Goal: Task Accomplishment & Management: Complete application form

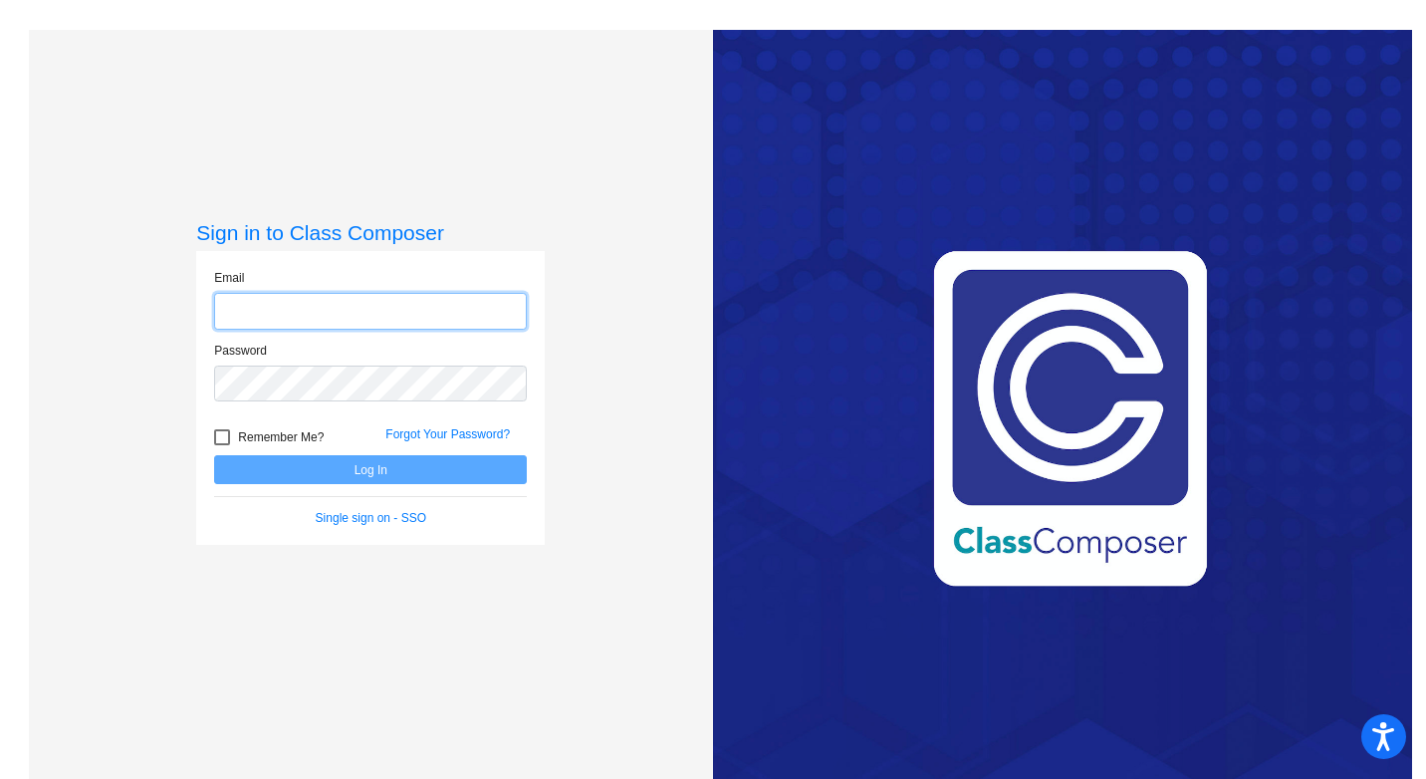
type input "[EMAIL_ADDRESS][DOMAIN_NAME]"
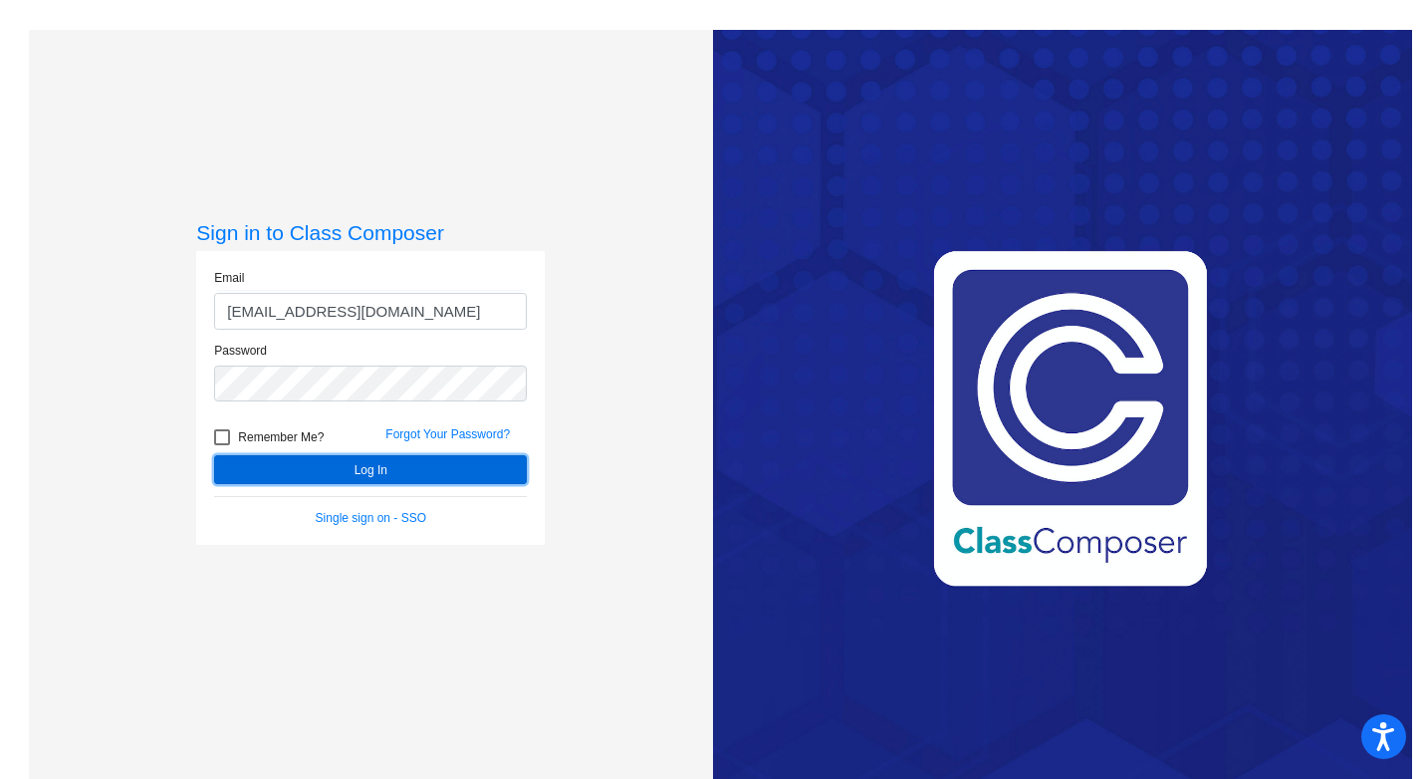
click at [354, 477] on button "Log In" at bounding box center [370, 469] width 313 height 29
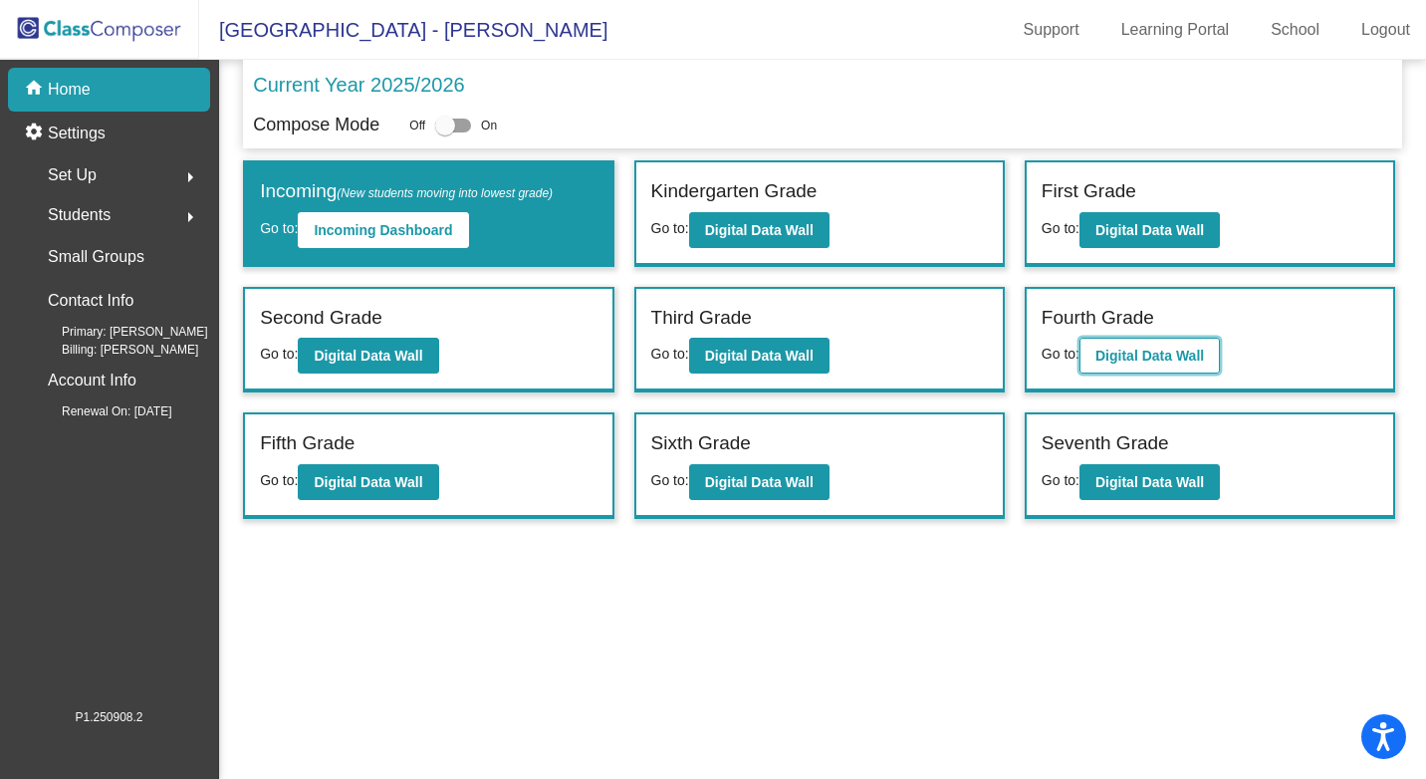
click at [1159, 361] on b "Digital Data Wall" at bounding box center [1149, 355] width 109 height 16
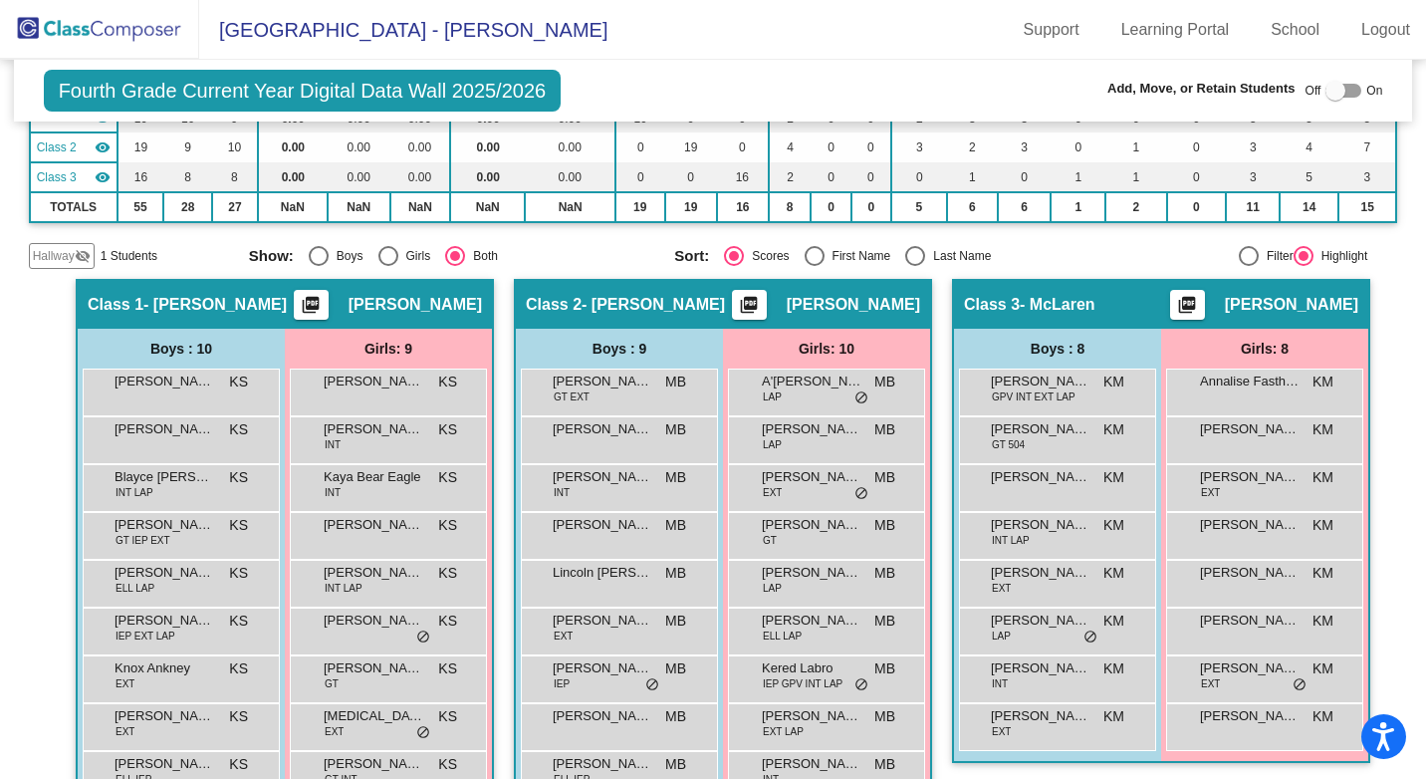
scroll to position [103, 0]
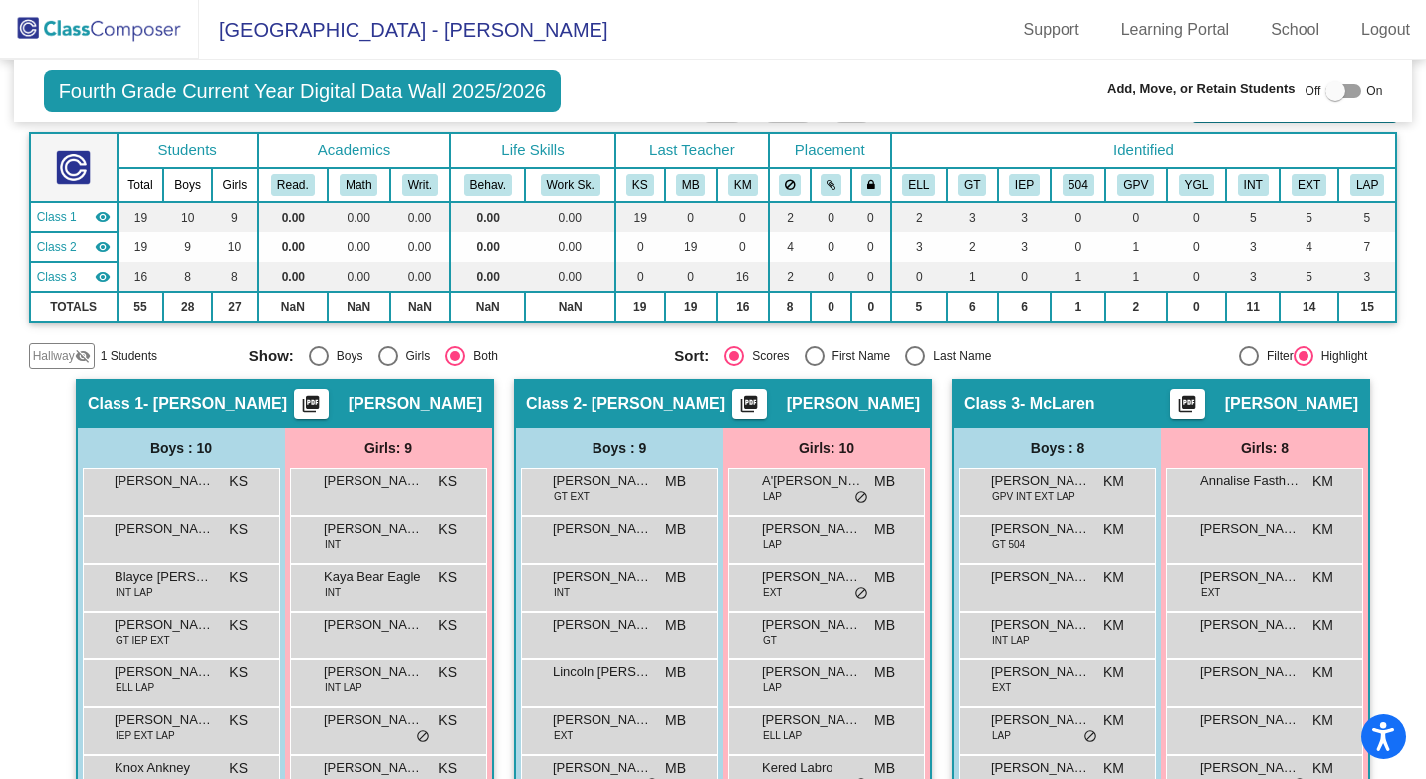
click at [1351, 92] on div at bounding box center [1343, 91] width 36 height 14
checkbox input "true"
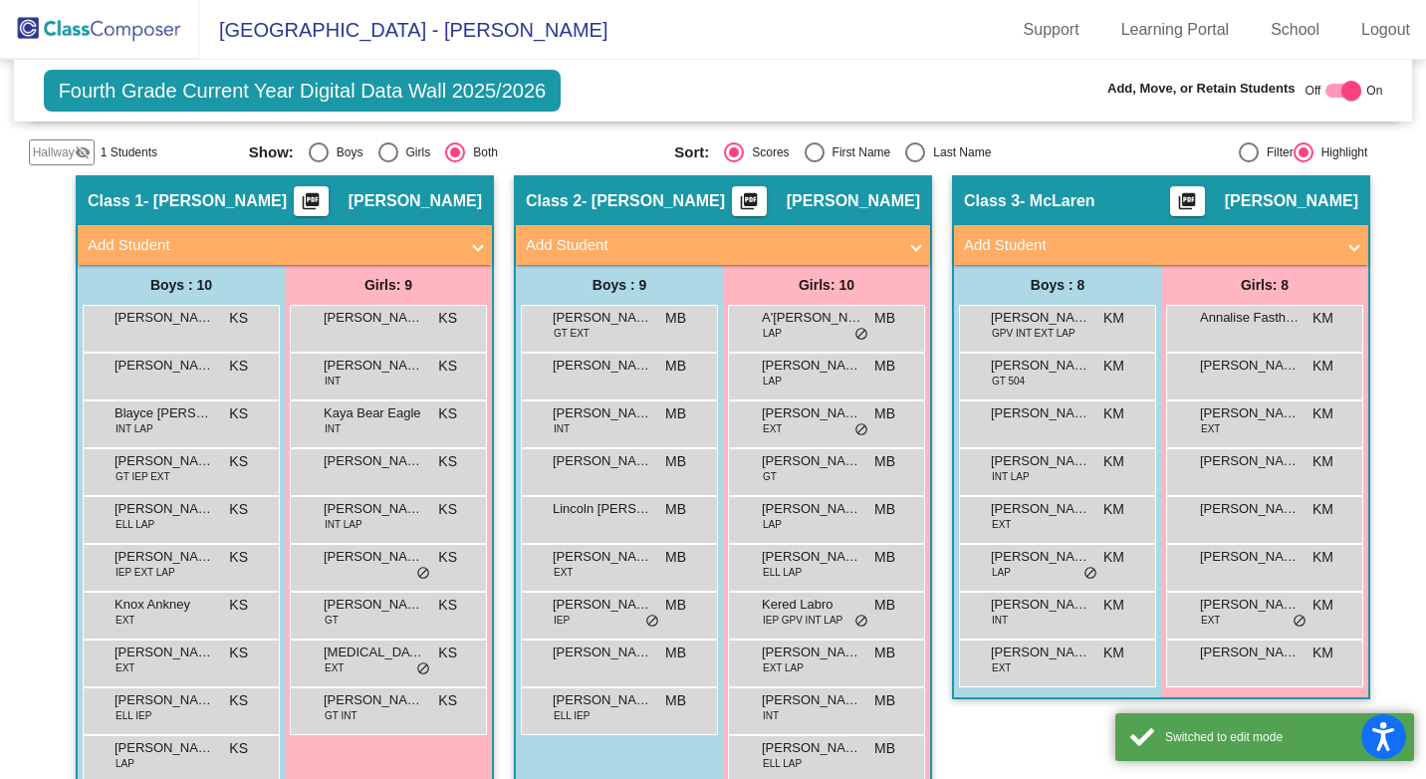
scroll to position [342, 0]
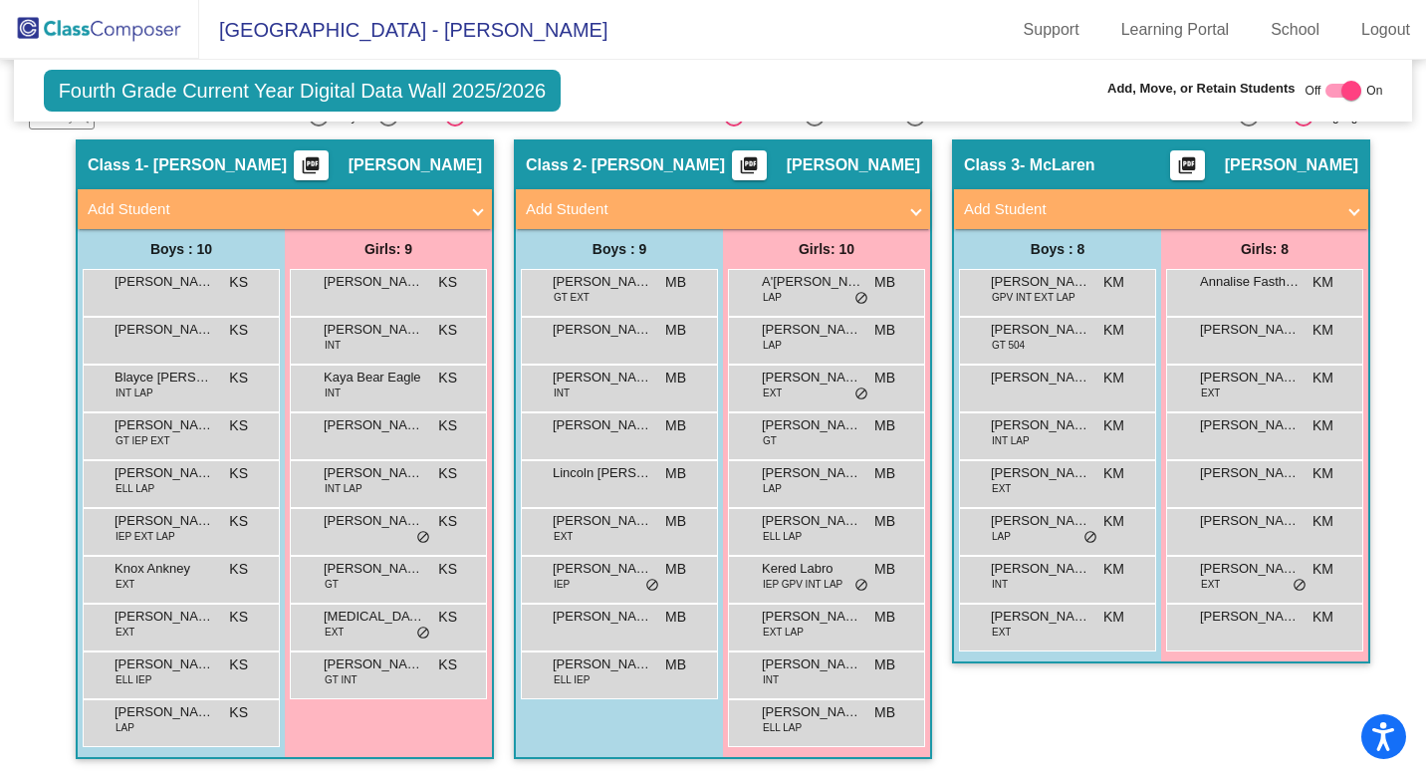
click at [474, 211] on span at bounding box center [478, 209] width 8 height 23
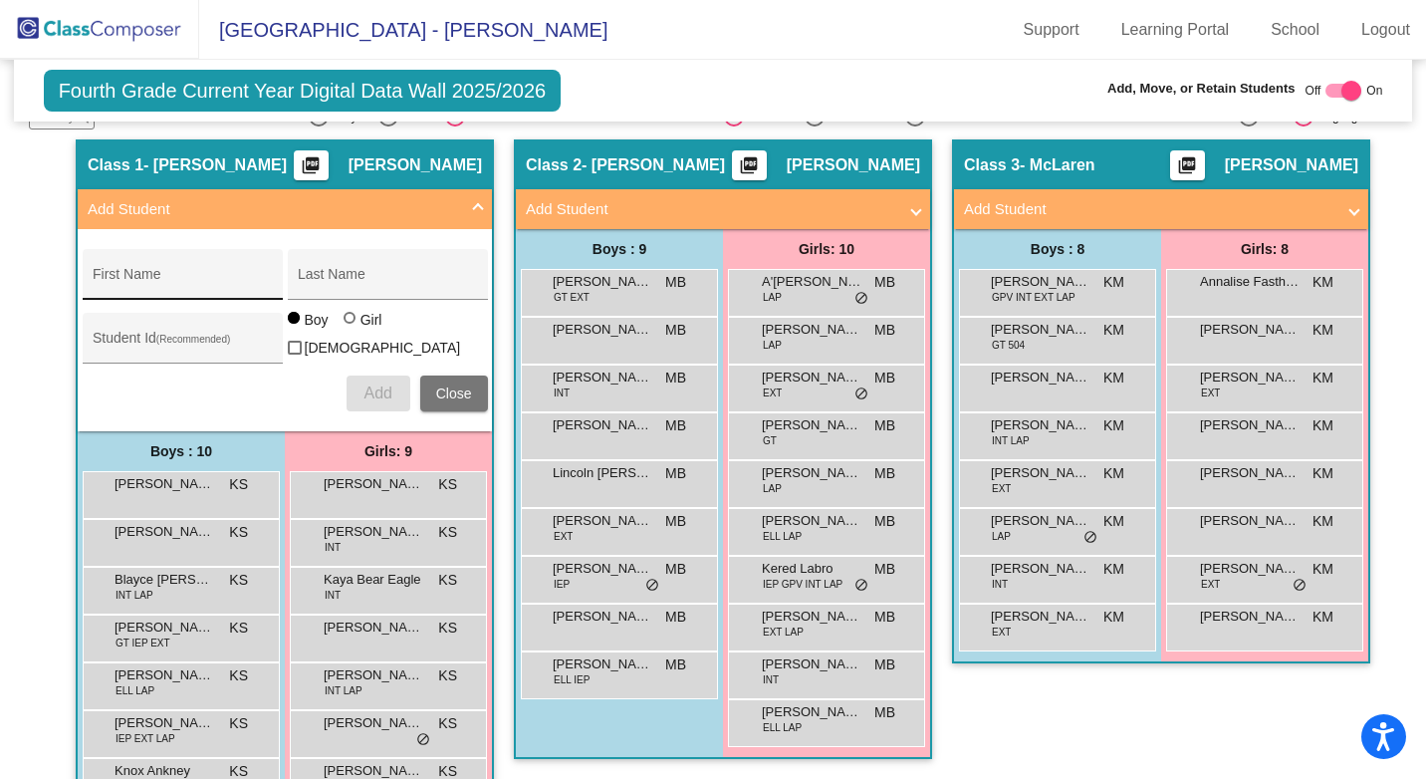
click at [202, 267] on div "First Name" at bounding box center [182, 280] width 179 height 41
type input "[GEOGRAPHIC_DATA]"
type input "[PERSON_NAME]"
click at [344, 324] on div at bounding box center [350, 318] width 12 height 12
click at [350, 328] on input "Girl" at bounding box center [350, 328] width 1 height 1
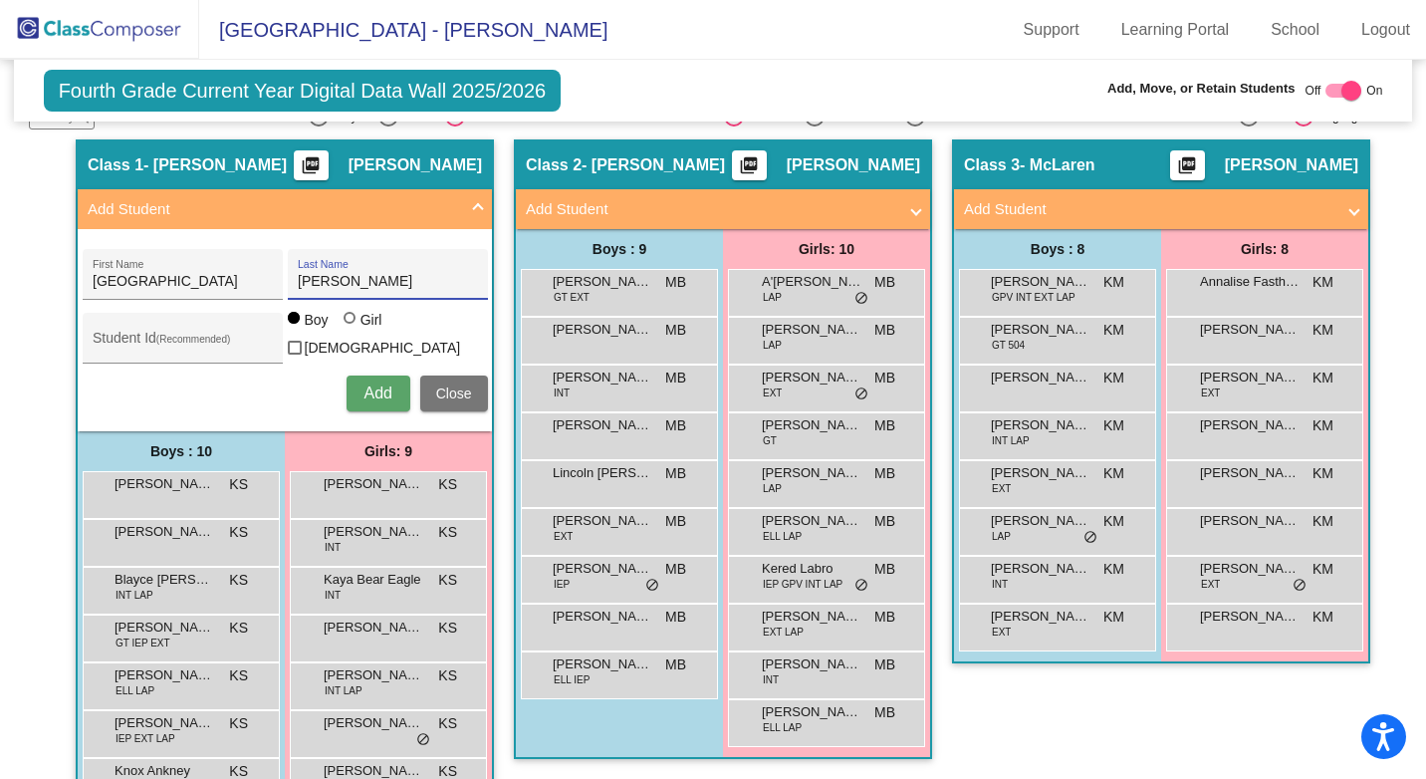
radio input "true"
click at [373, 387] on span "Add" at bounding box center [377, 392] width 28 height 17
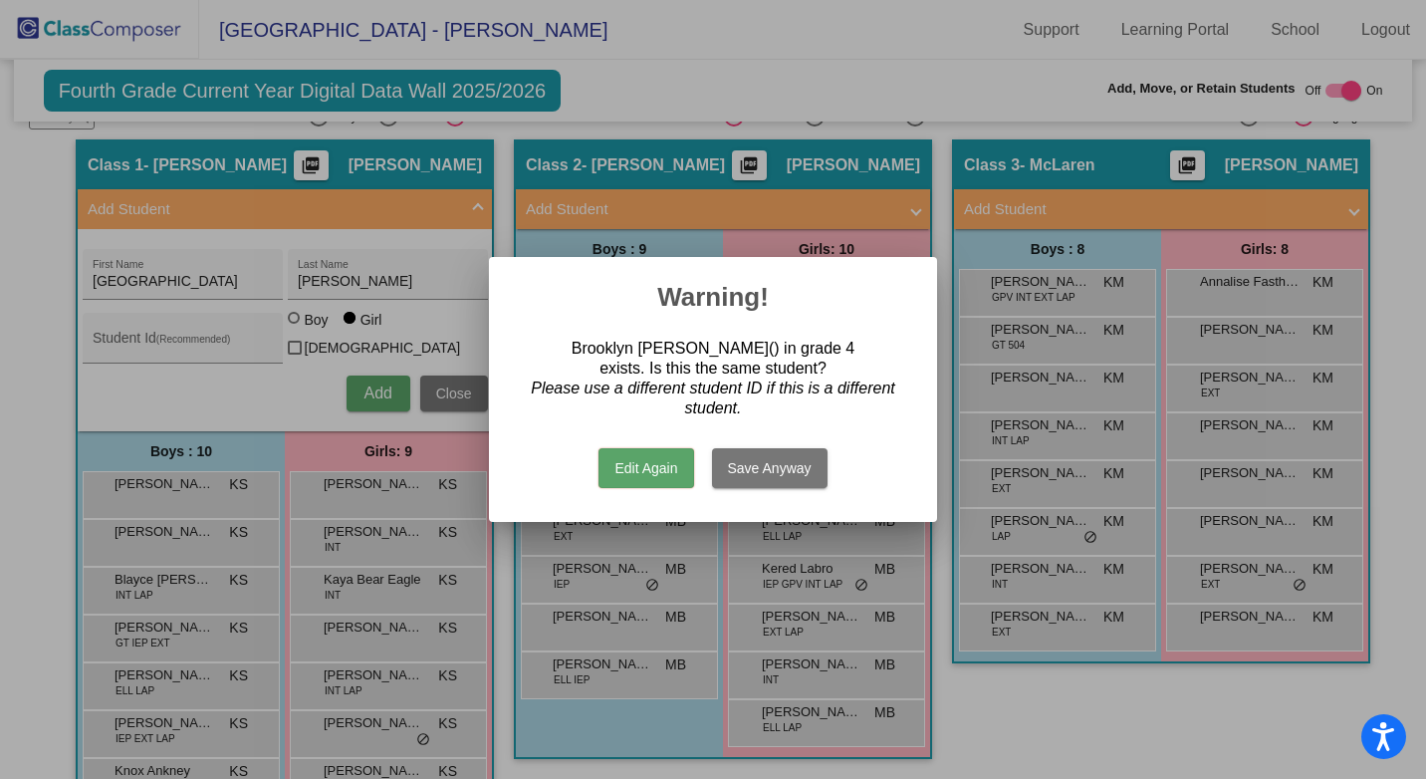
click at [620, 472] on button "Edit Again" at bounding box center [645, 468] width 95 height 40
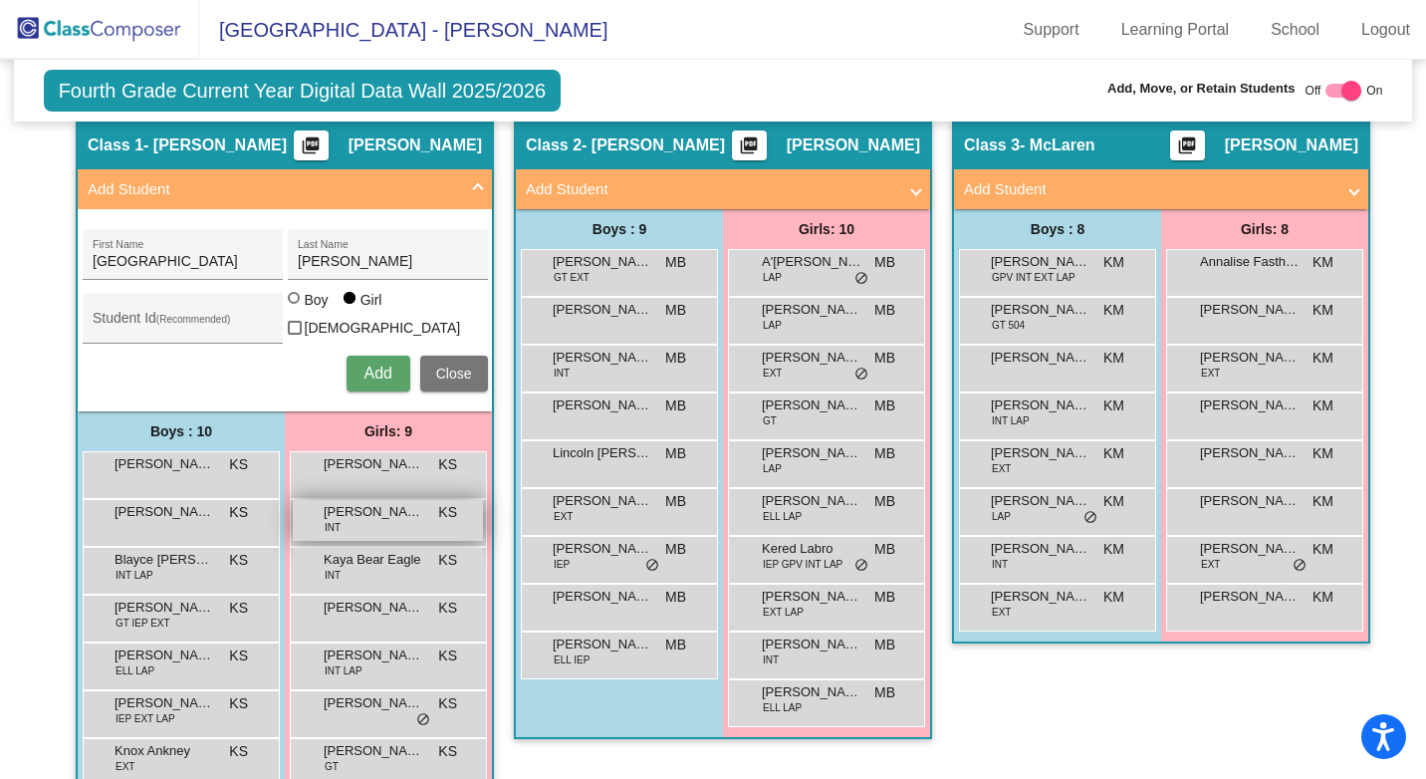
scroll to position [340, 0]
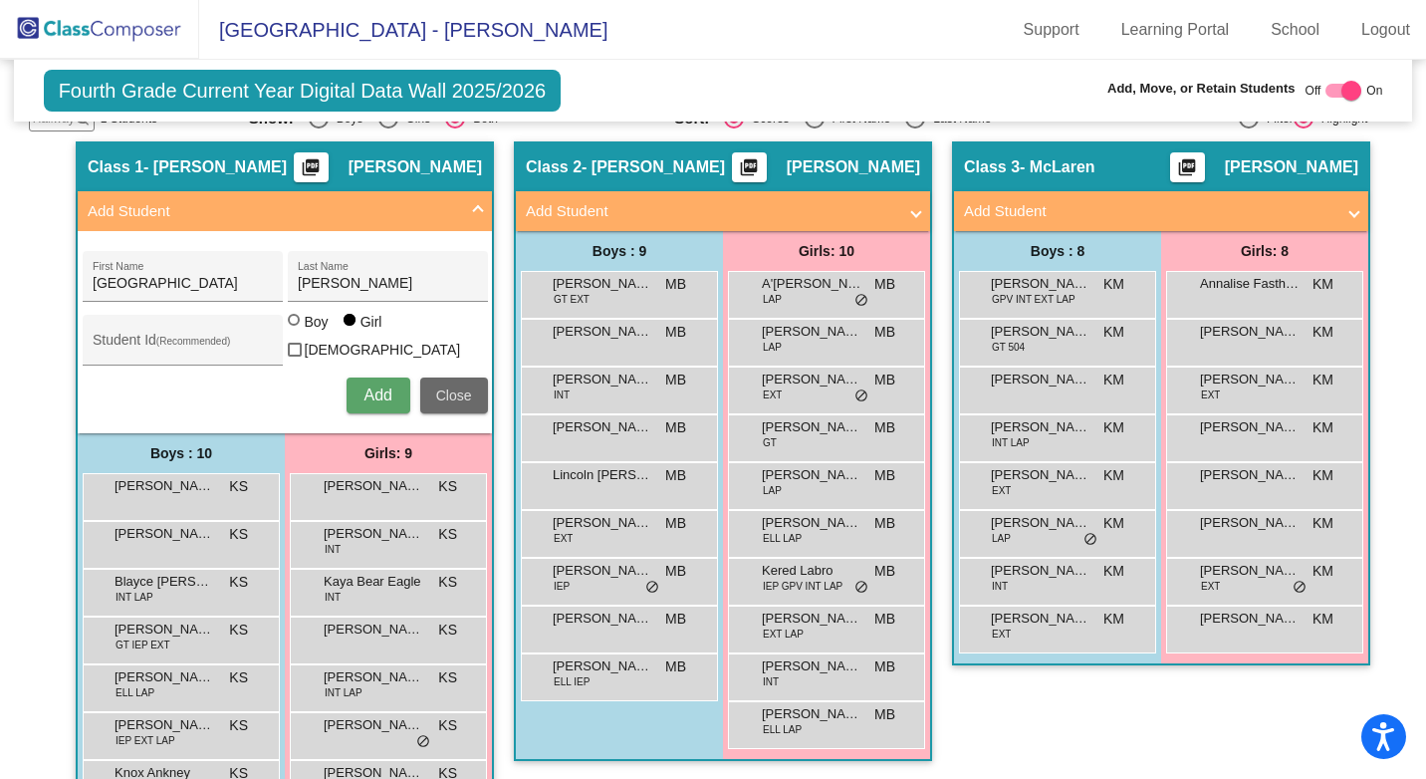
click at [442, 391] on span "Close" at bounding box center [454, 395] width 36 height 16
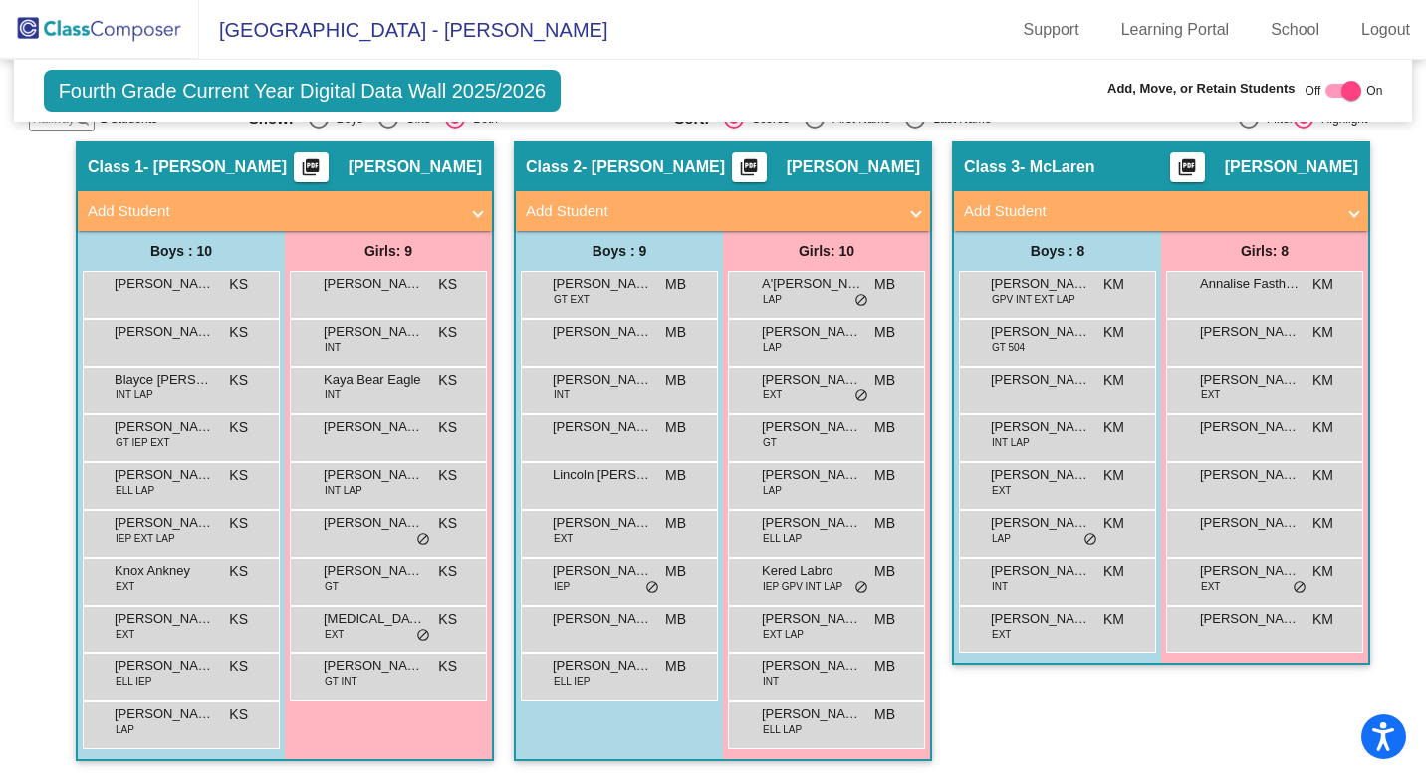
scroll to position [240, 0]
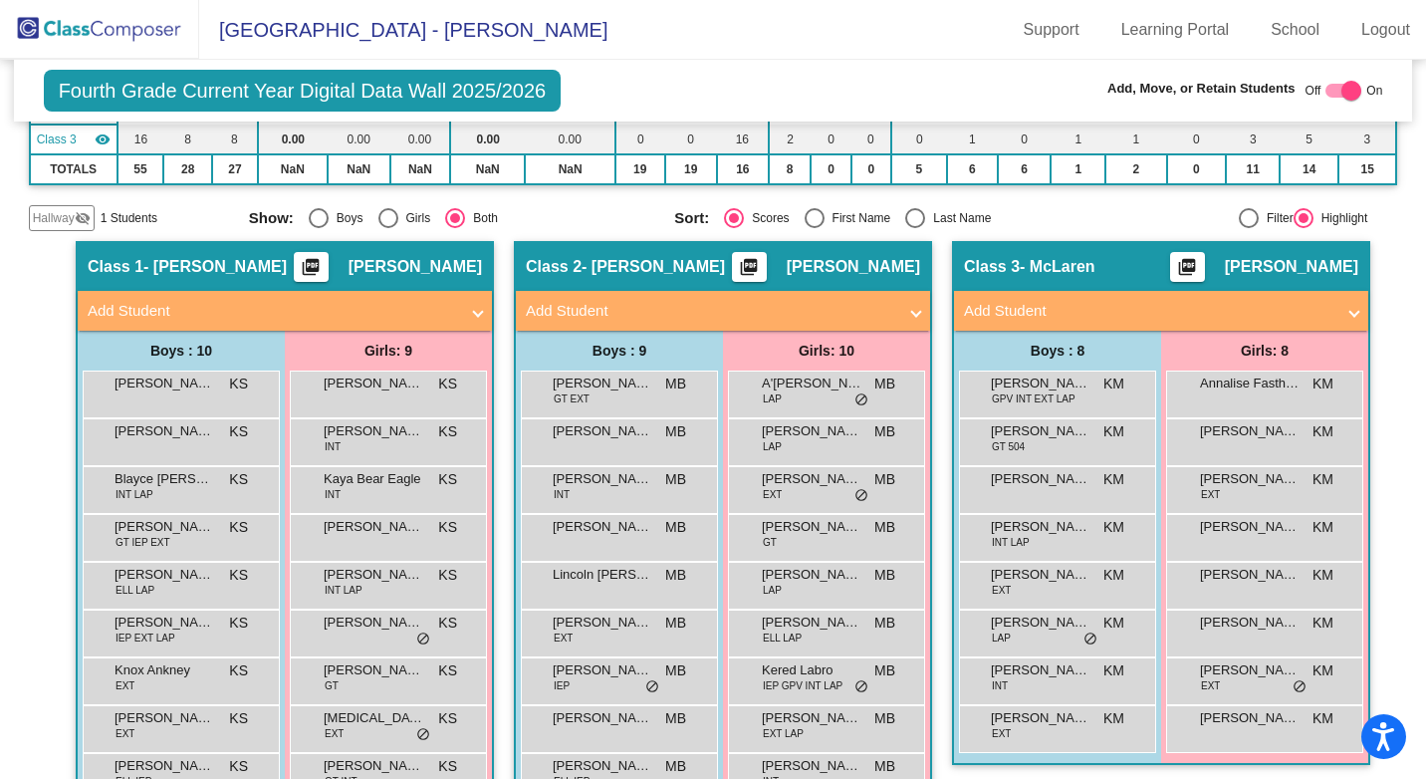
click at [43, 210] on span "Hallway" at bounding box center [54, 218] width 42 height 18
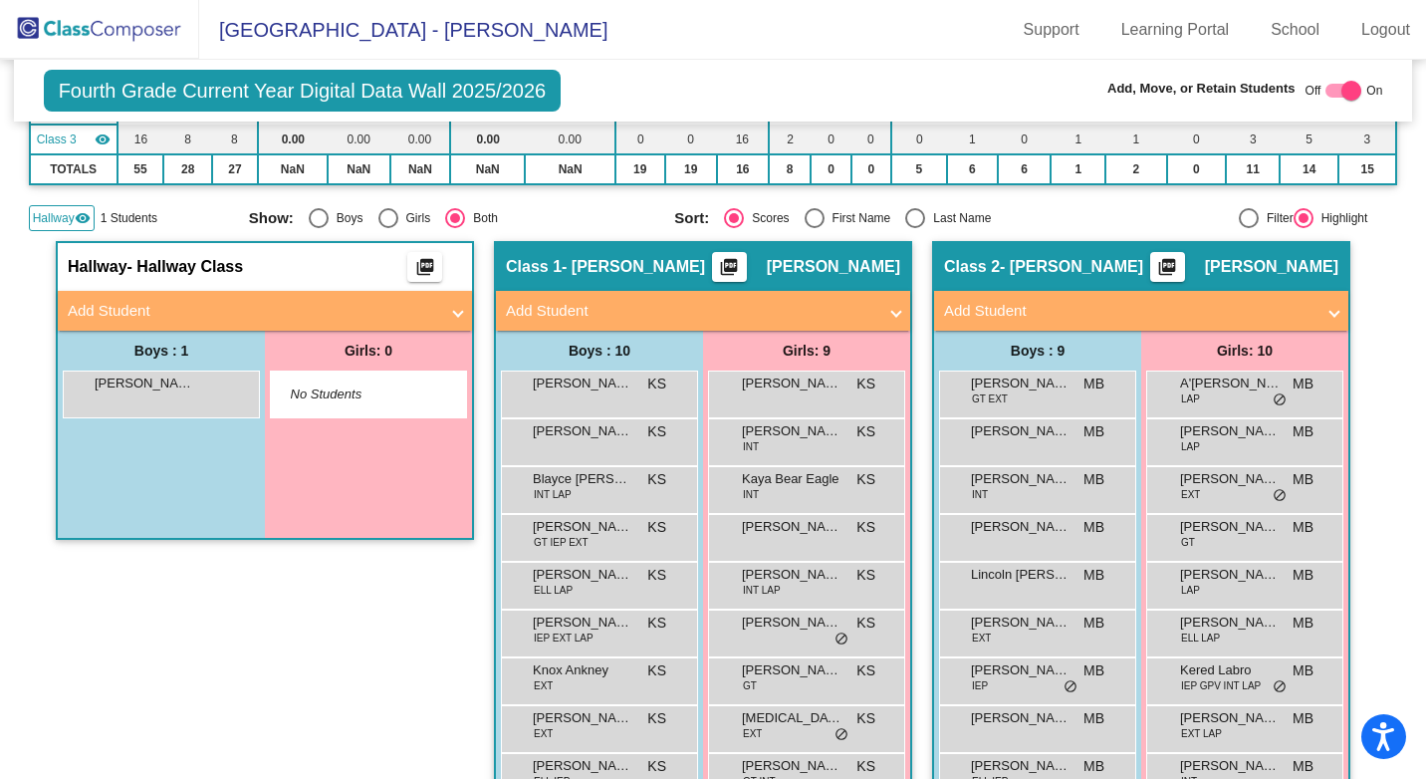
click at [43, 210] on span "Hallway" at bounding box center [54, 218] width 42 height 18
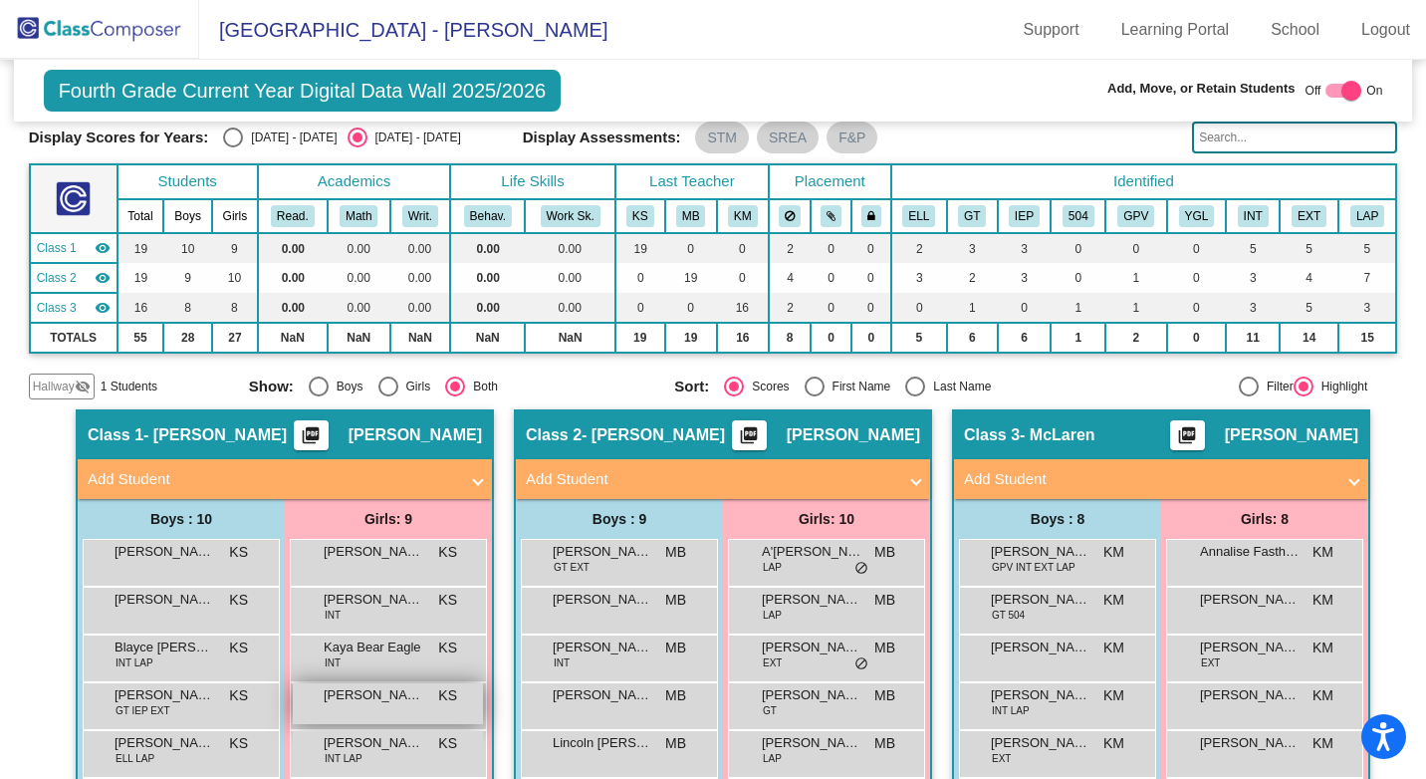
scroll to position [41, 0]
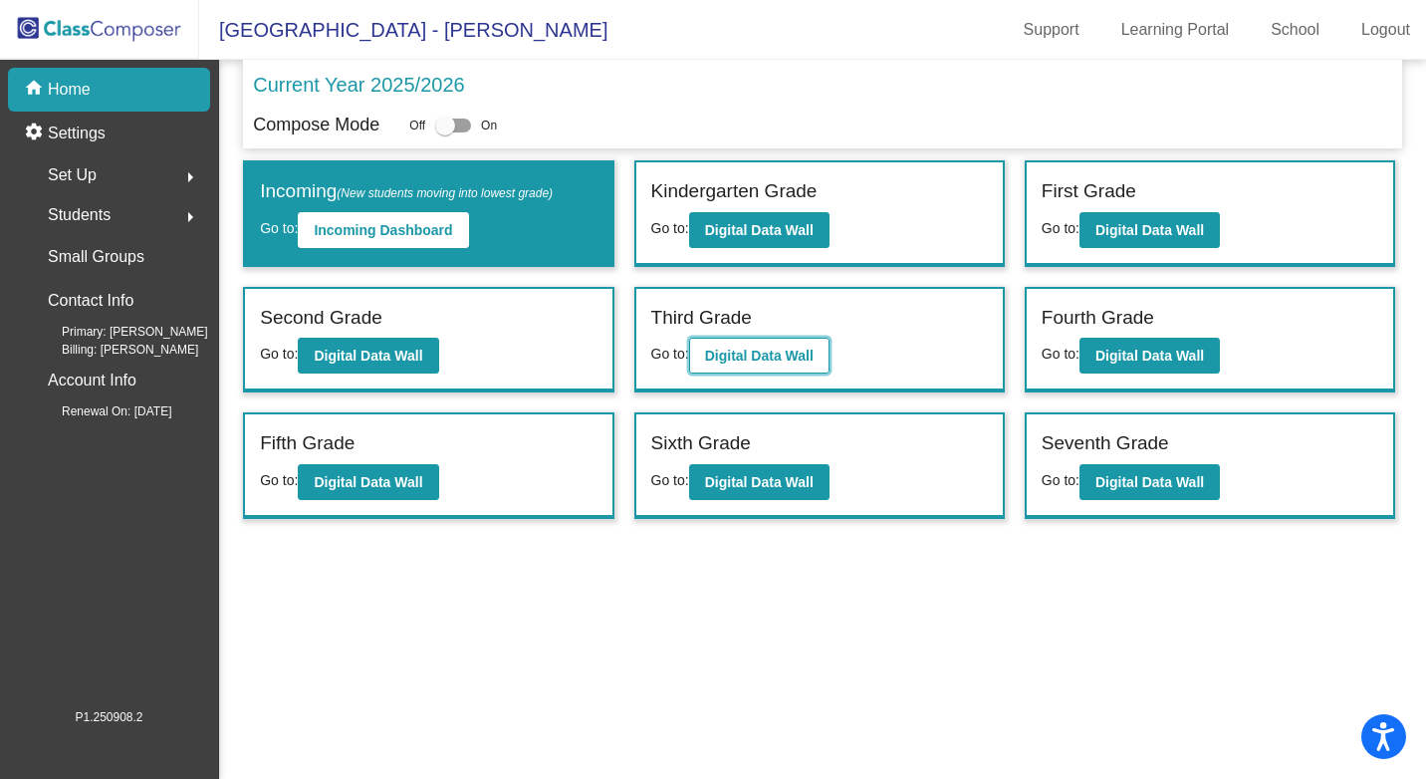
click at [772, 352] on b "Digital Data Wall" at bounding box center [759, 355] width 109 height 16
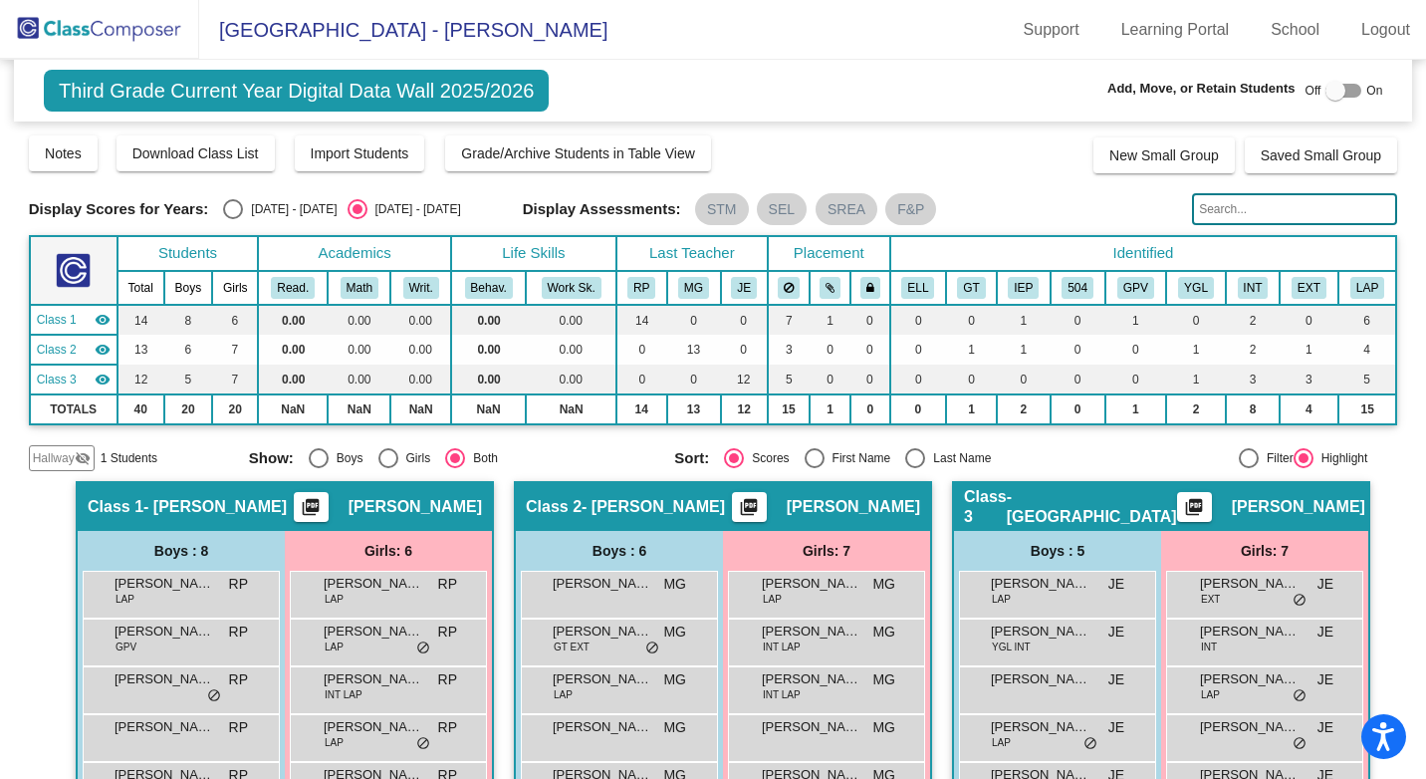
click at [45, 449] on span "Hallway" at bounding box center [54, 458] width 42 height 18
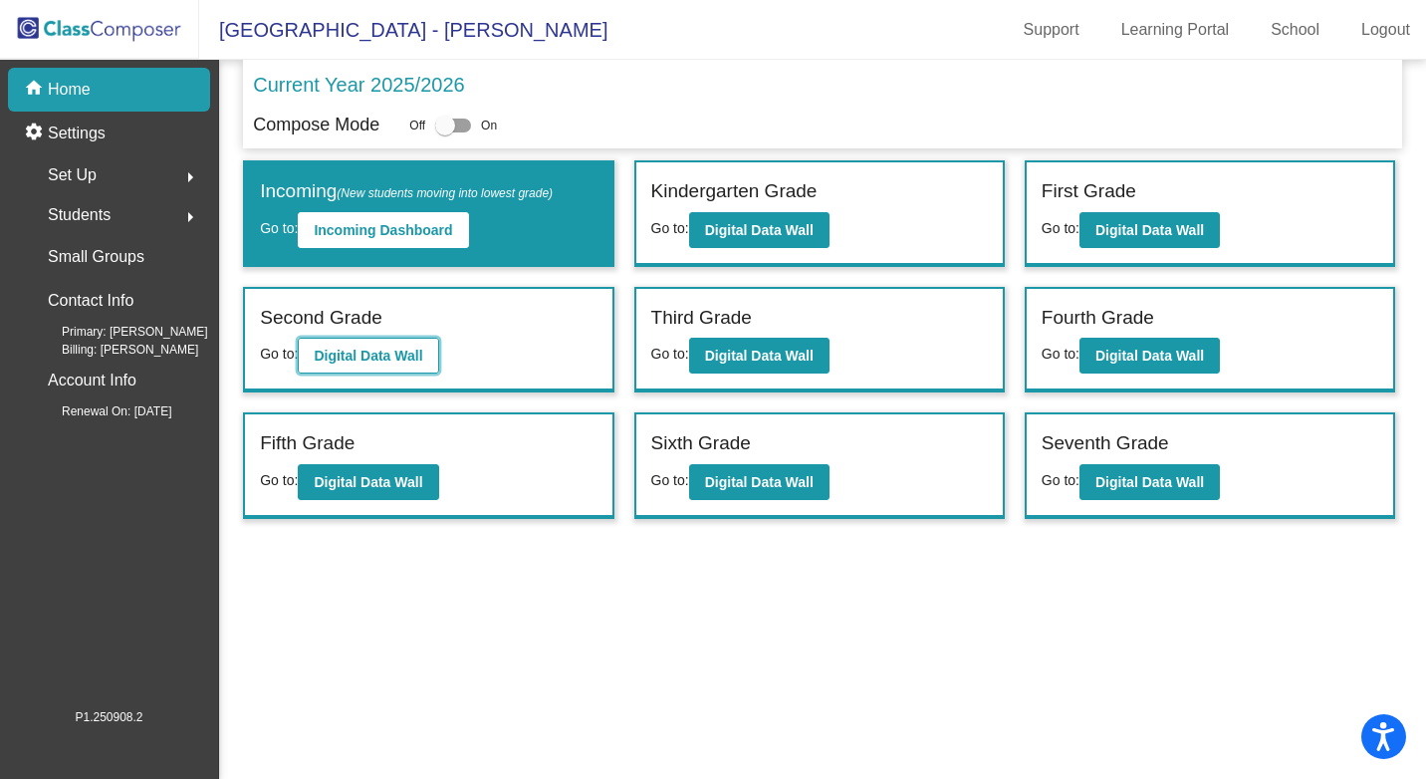
click at [390, 352] on b "Digital Data Wall" at bounding box center [368, 355] width 109 height 16
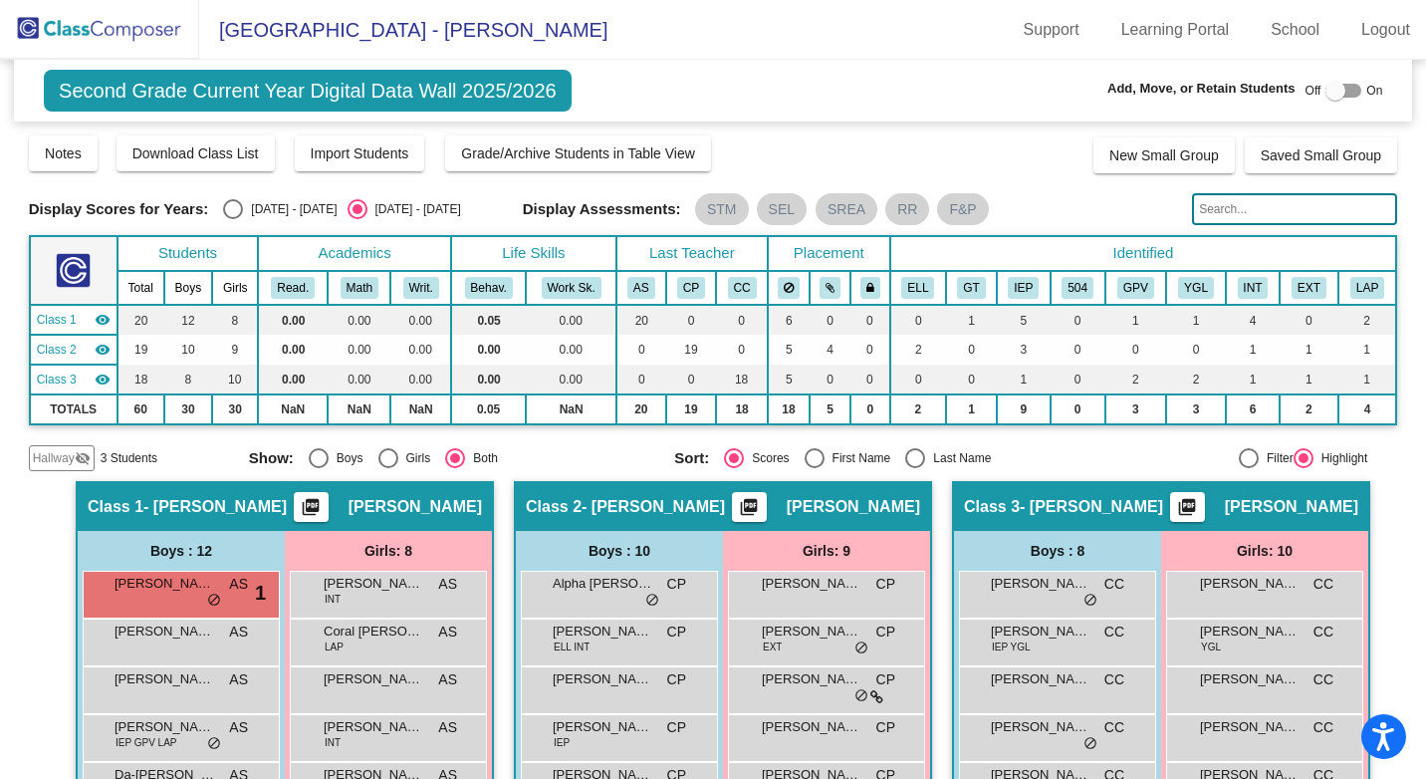
click at [64, 456] on span "Hallway" at bounding box center [54, 458] width 42 height 18
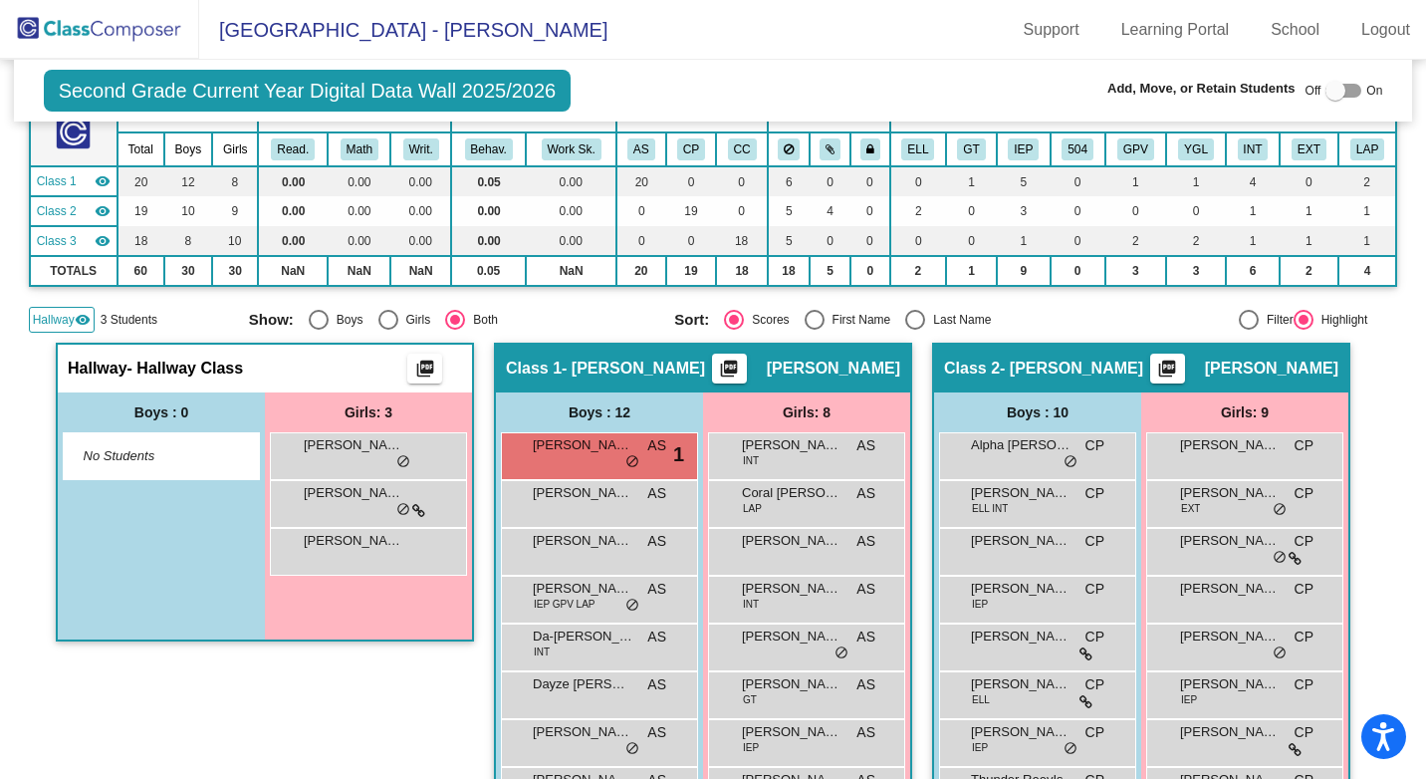
scroll to position [100, 0]
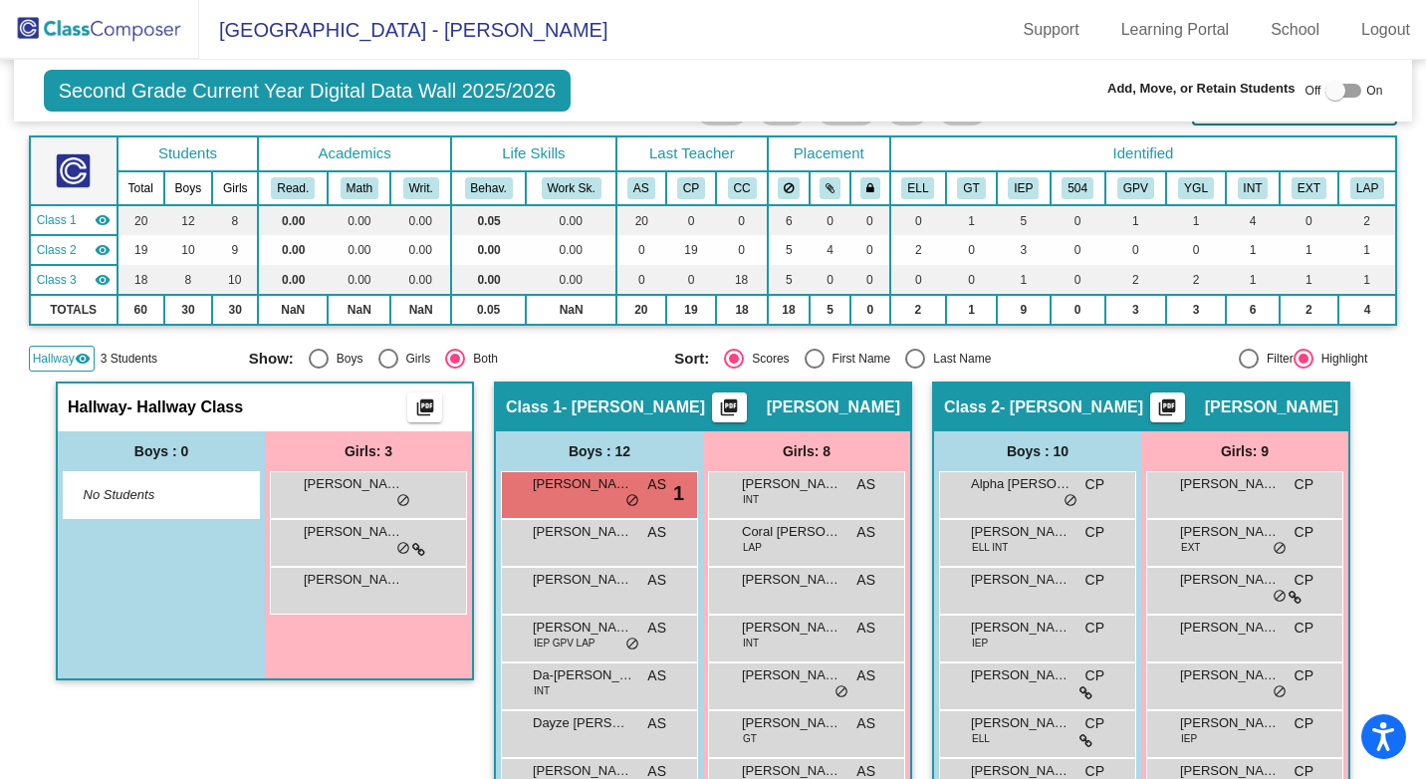
click at [68, 367] on span "Hallway" at bounding box center [54, 358] width 42 height 18
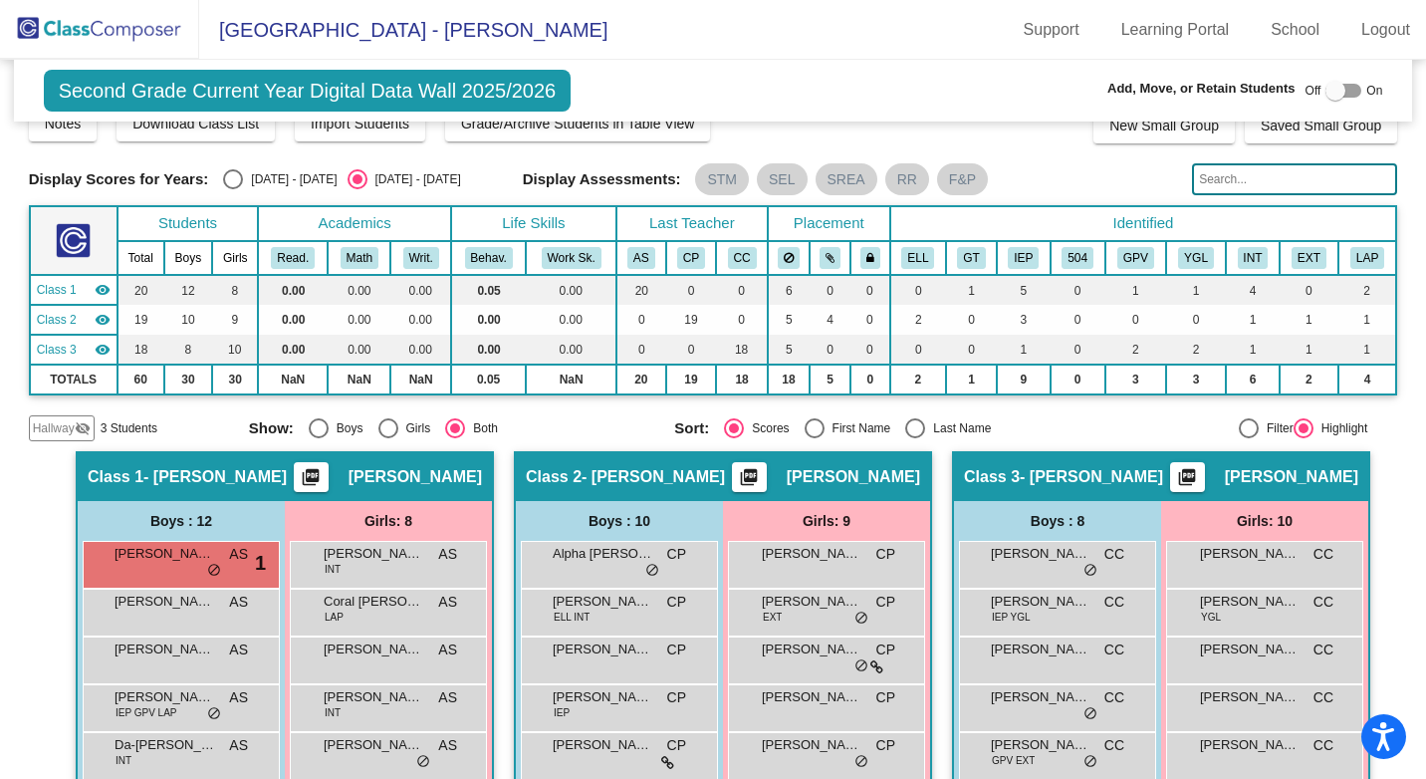
scroll to position [0, 0]
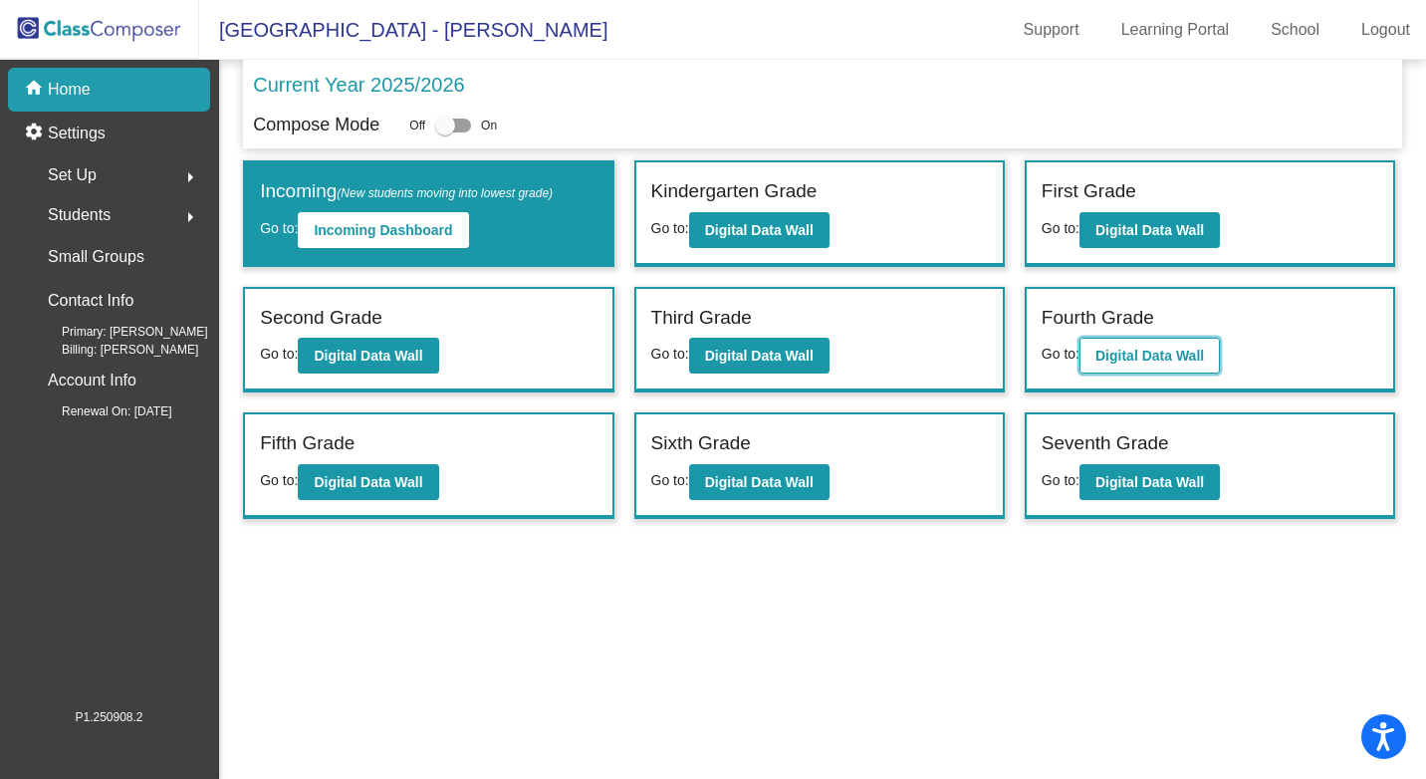
click at [1123, 345] on button "Digital Data Wall" at bounding box center [1149, 356] width 140 height 36
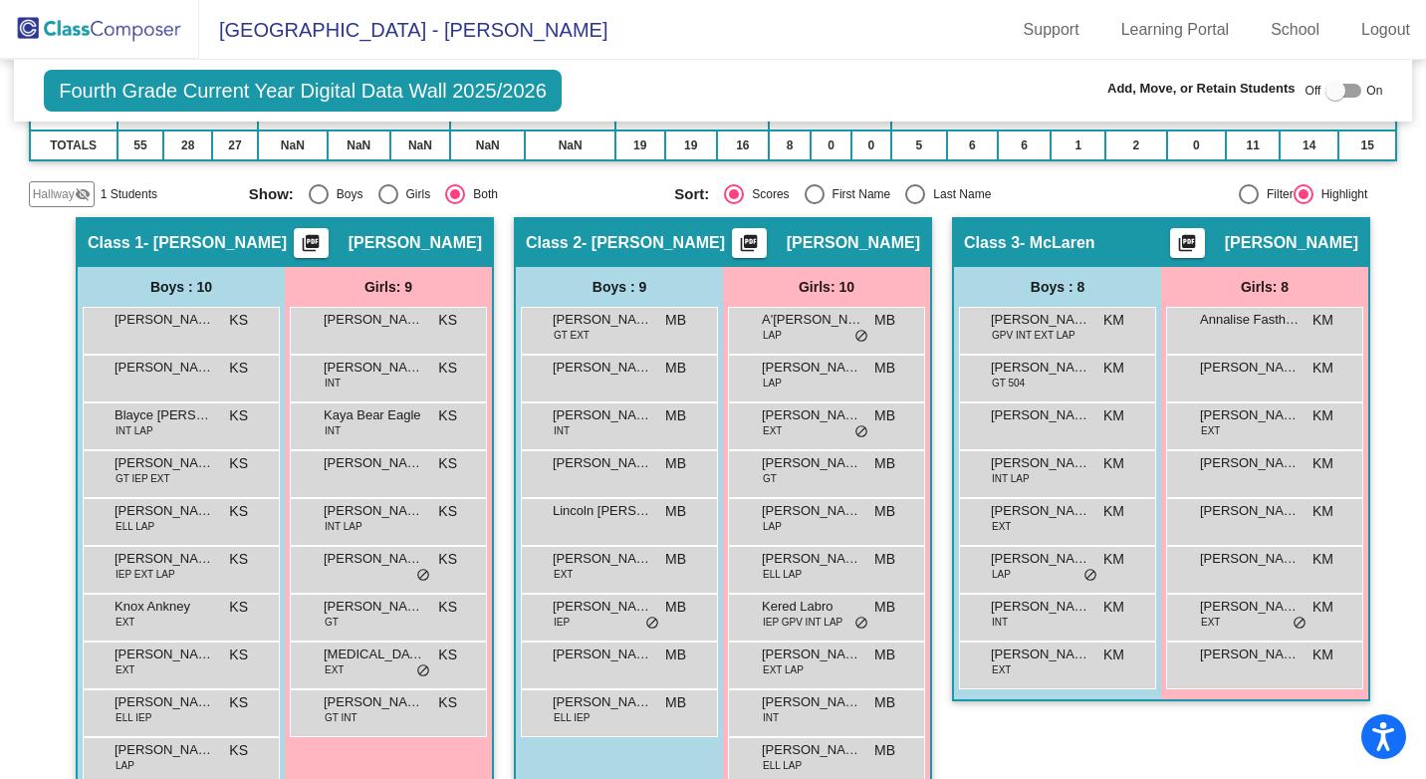
scroll to position [299, 0]
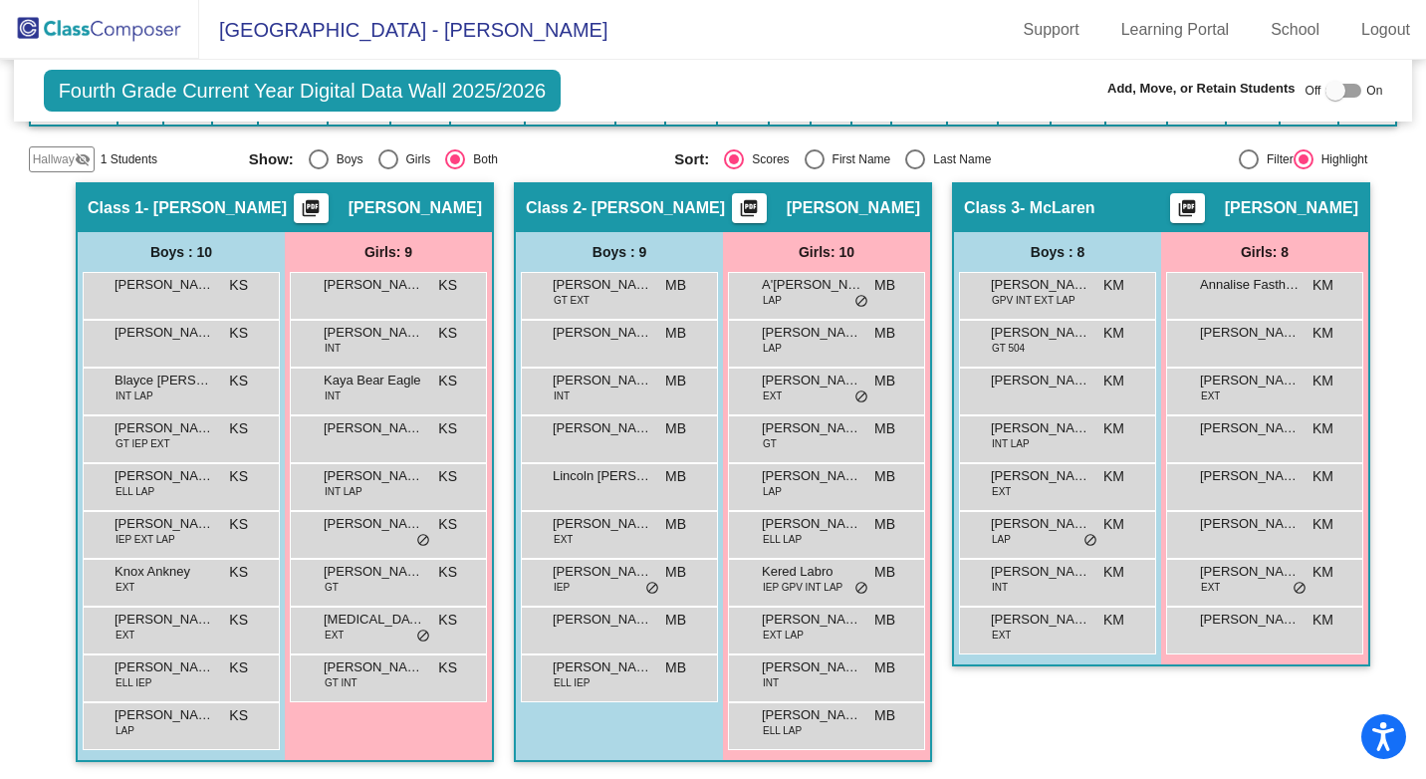
click at [1343, 82] on label at bounding box center [1343, 91] width 36 height 24
checkbox input "true"
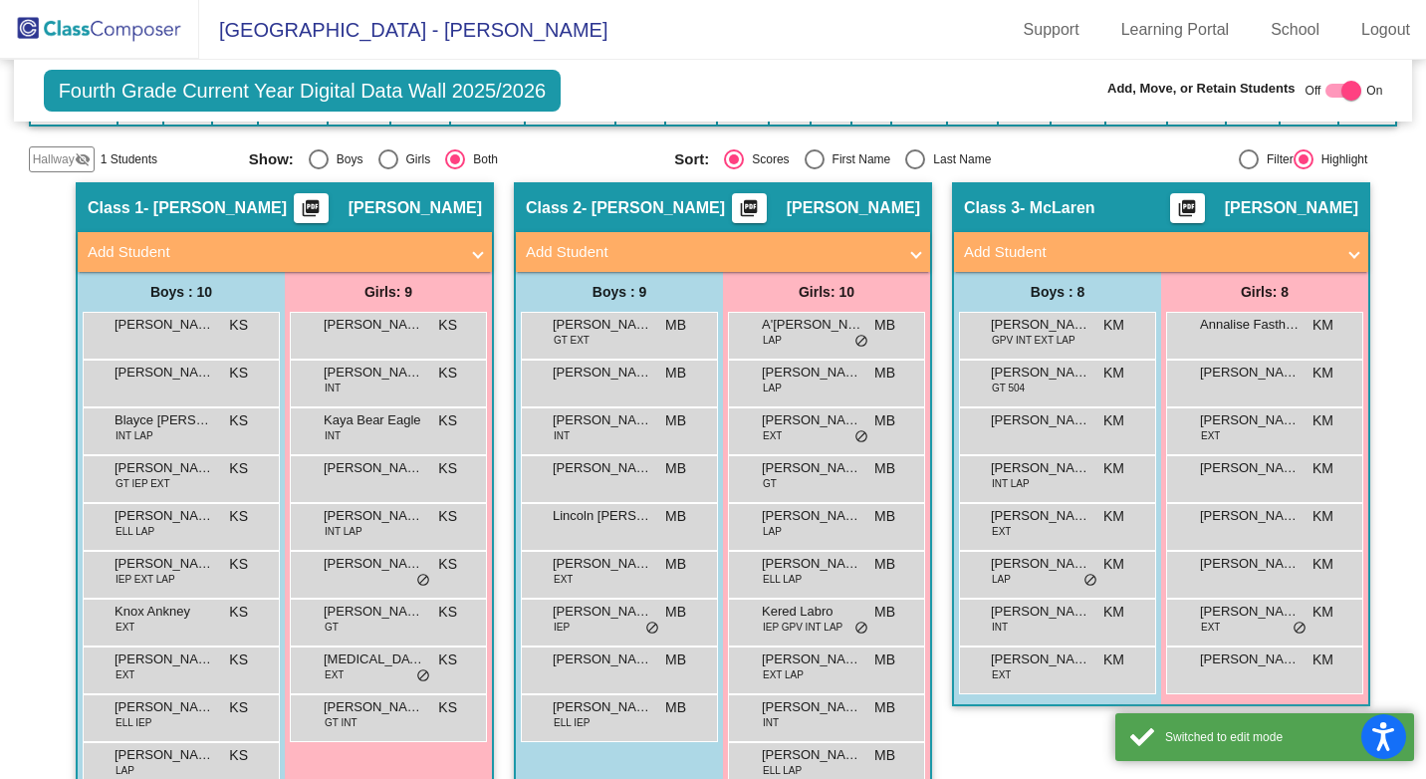
click at [474, 253] on span at bounding box center [478, 252] width 8 height 23
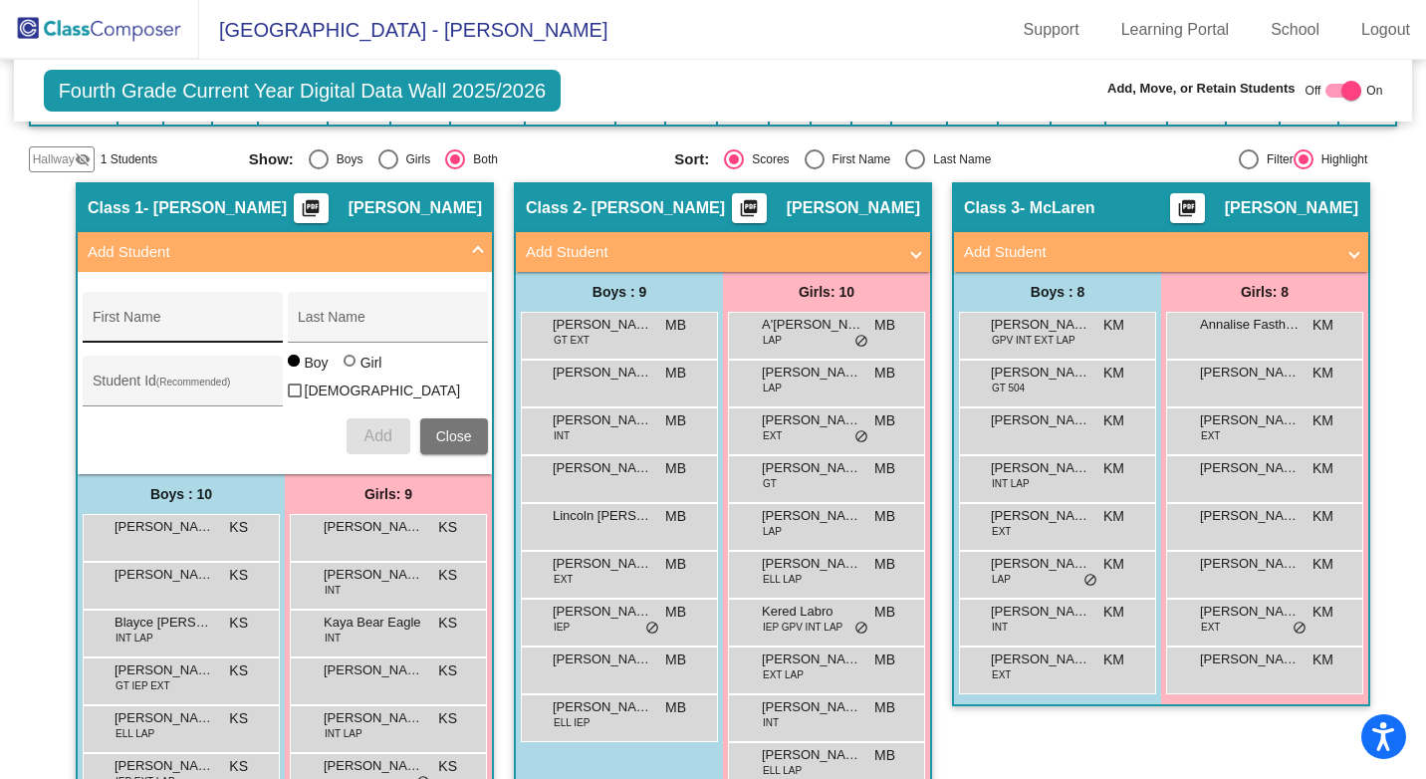
click at [125, 327] on input "First Name" at bounding box center [182, 325] width 179 height 16
type input "[GEOGRAPHIC_DATA]"
type input "[PERSON_NAME]"
click at [344, 366] on div at bounding box center [350, 360] width 12 height 12
click at [350, 371] on input "Girl" at bounding box center [350, 370] width 1 height 1
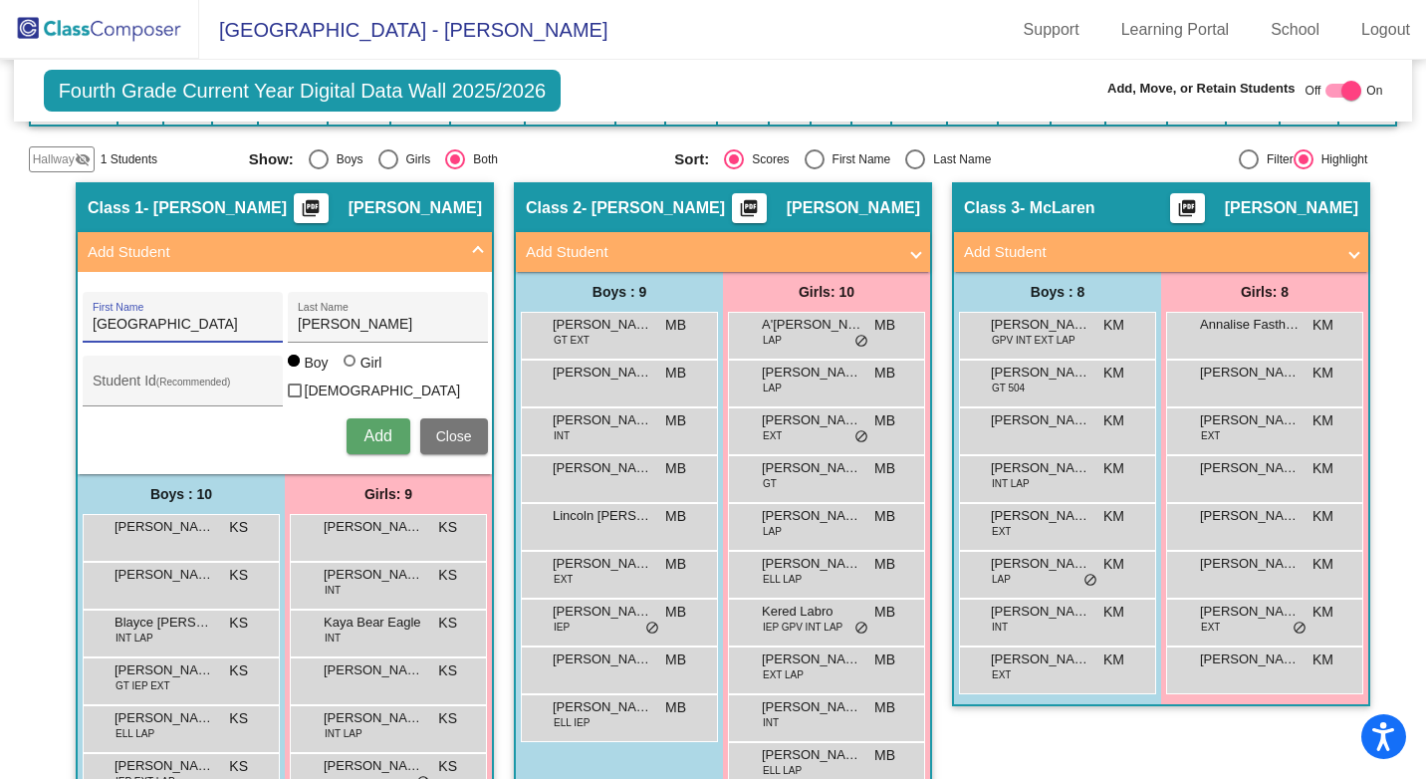
radio input "true"
click at [393, 428] on button "Add" at bounding box center [378, 436] width 64 height 36
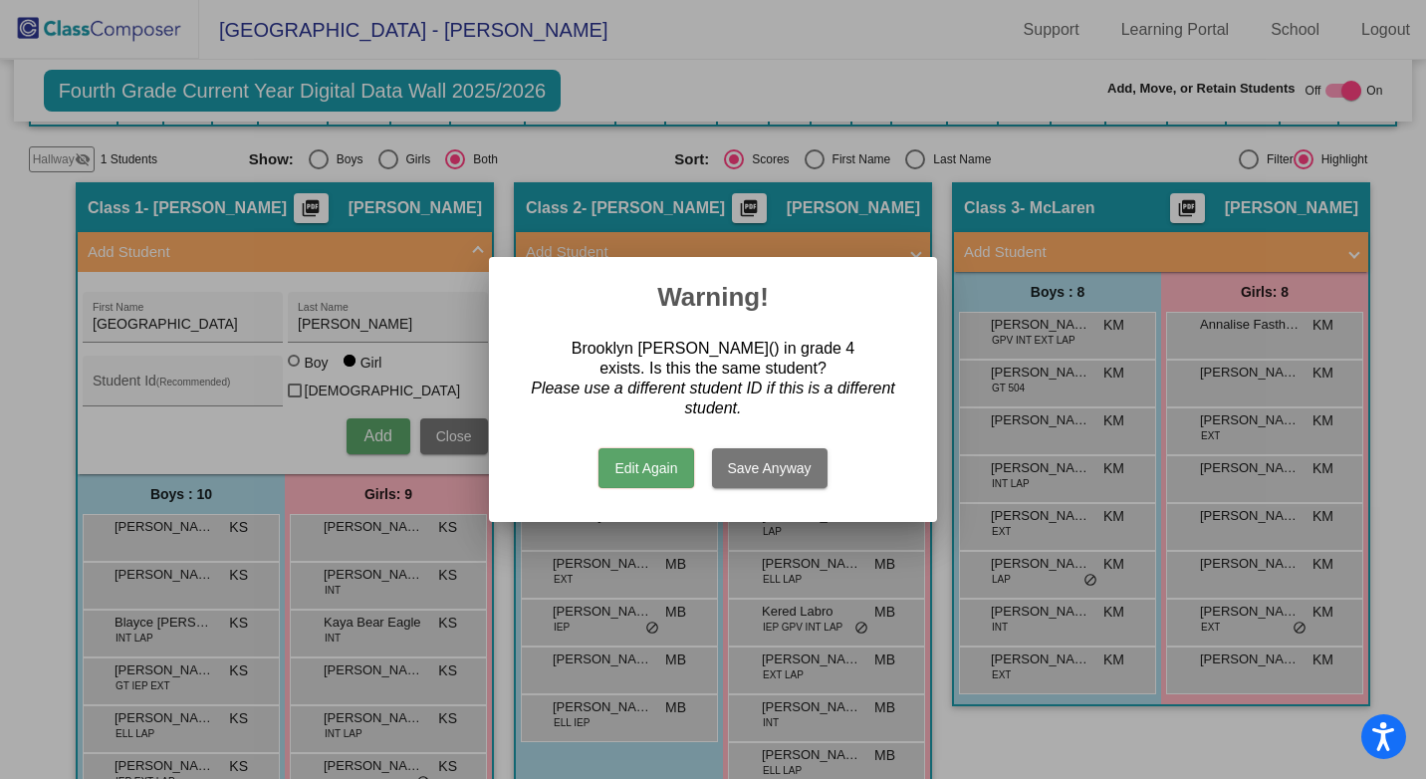
click at [649, 471] on button "Edit Again" at bounding box center [645, 468] width 95 height 40
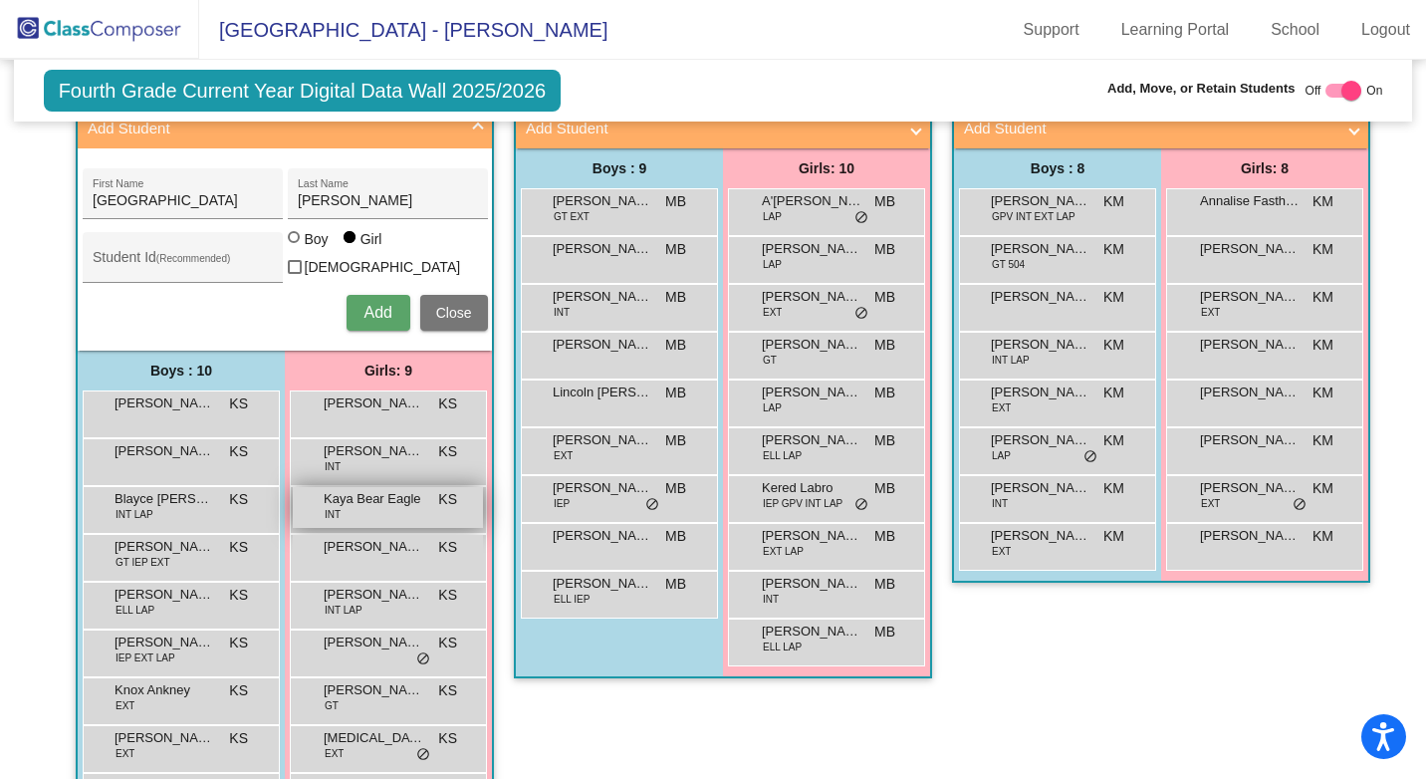
scroll to position [240, 0]
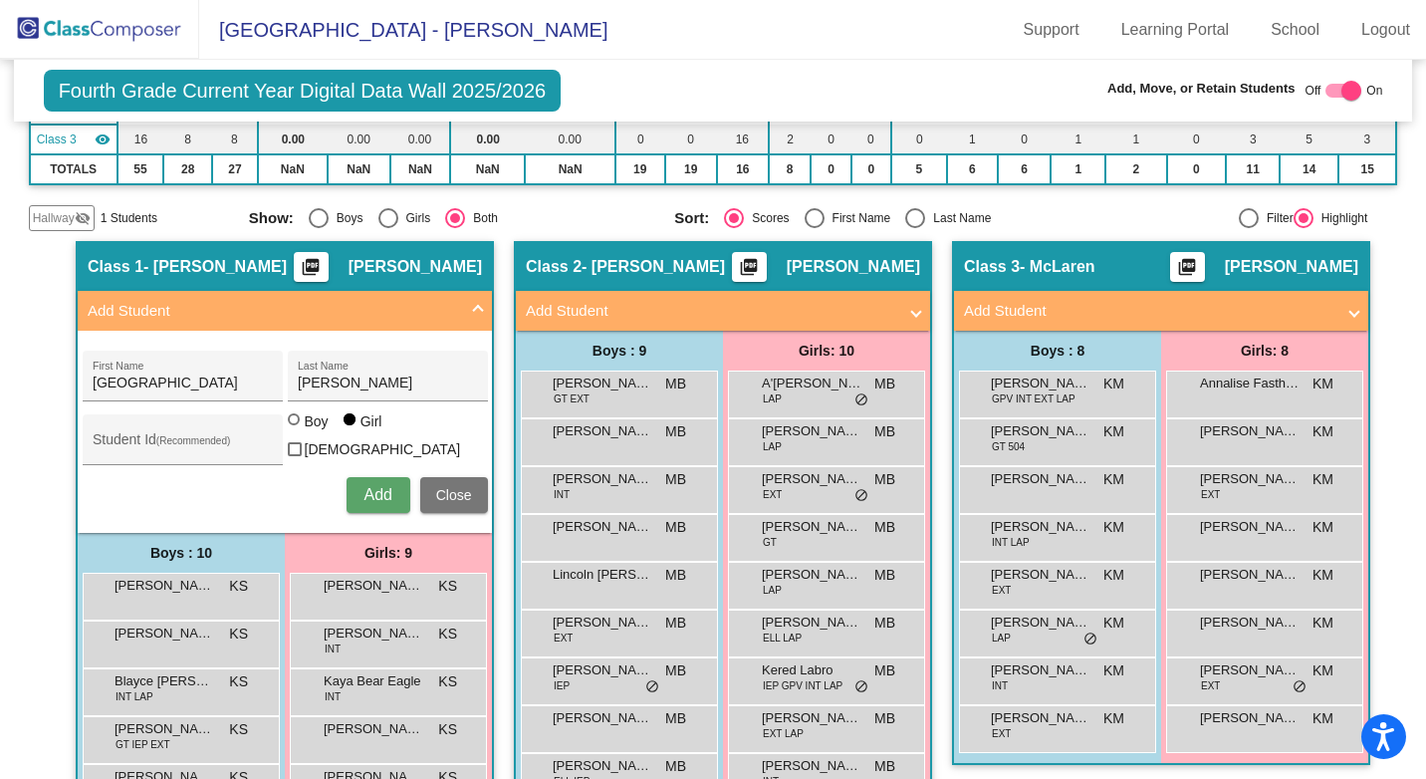
click at [55, 220] on span "Hallway" at bounding box center [54, 218] width 42 height 18
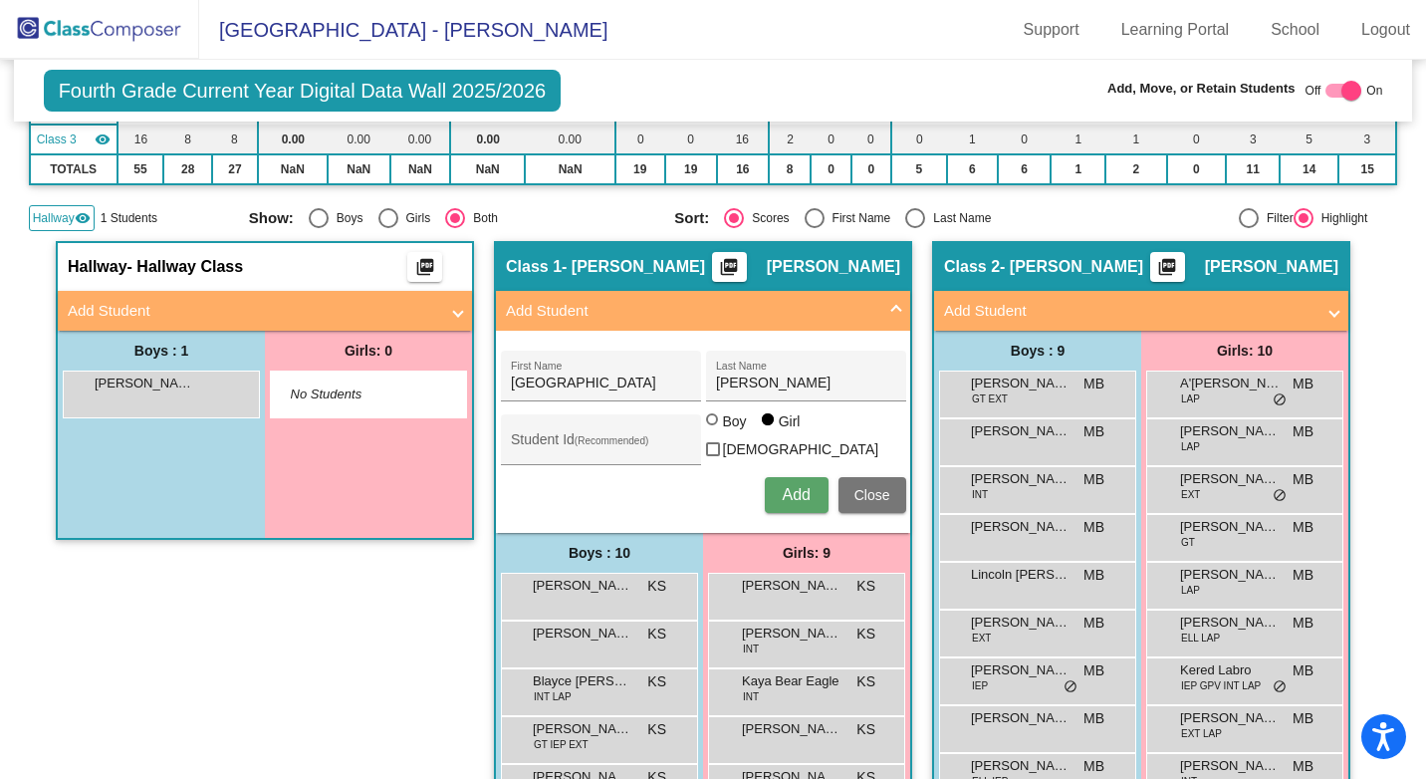
click at [378, 223] on div "Select an option" at bounding box center [388, 218] width 20 height 20
click at [387, 228] on input "Girls" at bounding box center [387, 228] width 1 height 1
radio input "true"
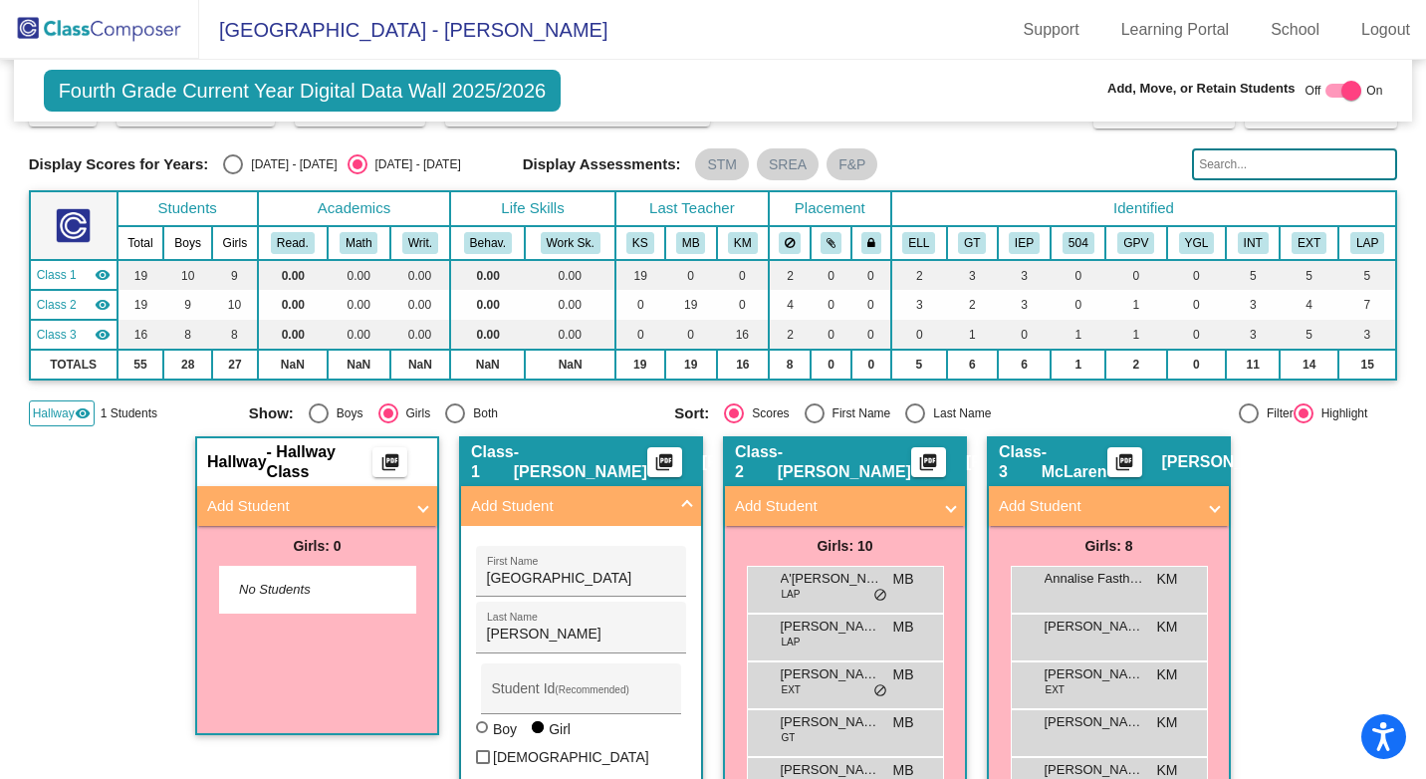
scroll to position [41, 0]
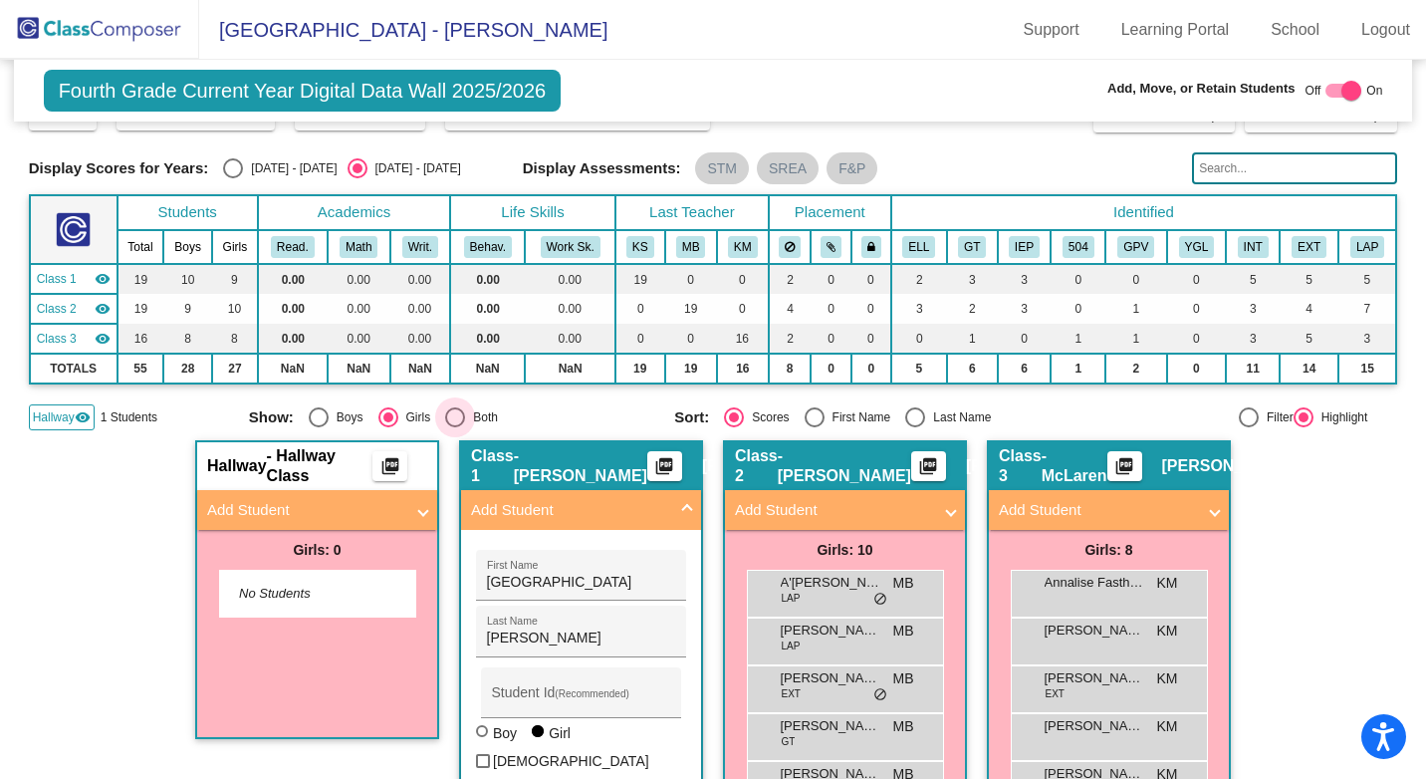
click at [445, 418] on div "Select an option" at bounding box center [455, 417] width 20 height 20
click at [454, 427] on input "Both" at bounding box center [454, 427] width 1 height 1
radio input "true"
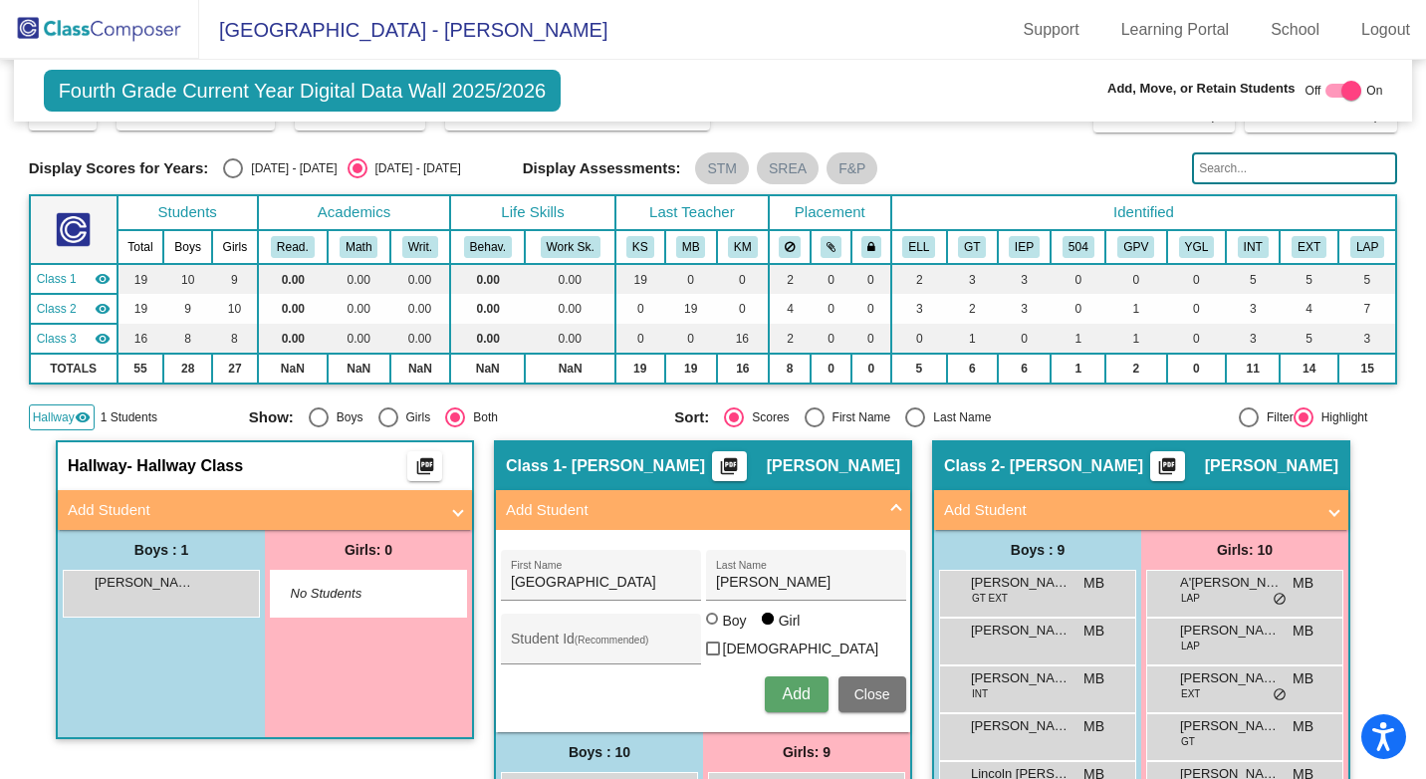
click at [224, 165] on div "Select an option" at bounding box center [233, 168] width 20 height 20
click at [232, 178] on input "[DATE] - [DATE]" at bounding box center [232, 178] width 1 height 1
radio input "true"
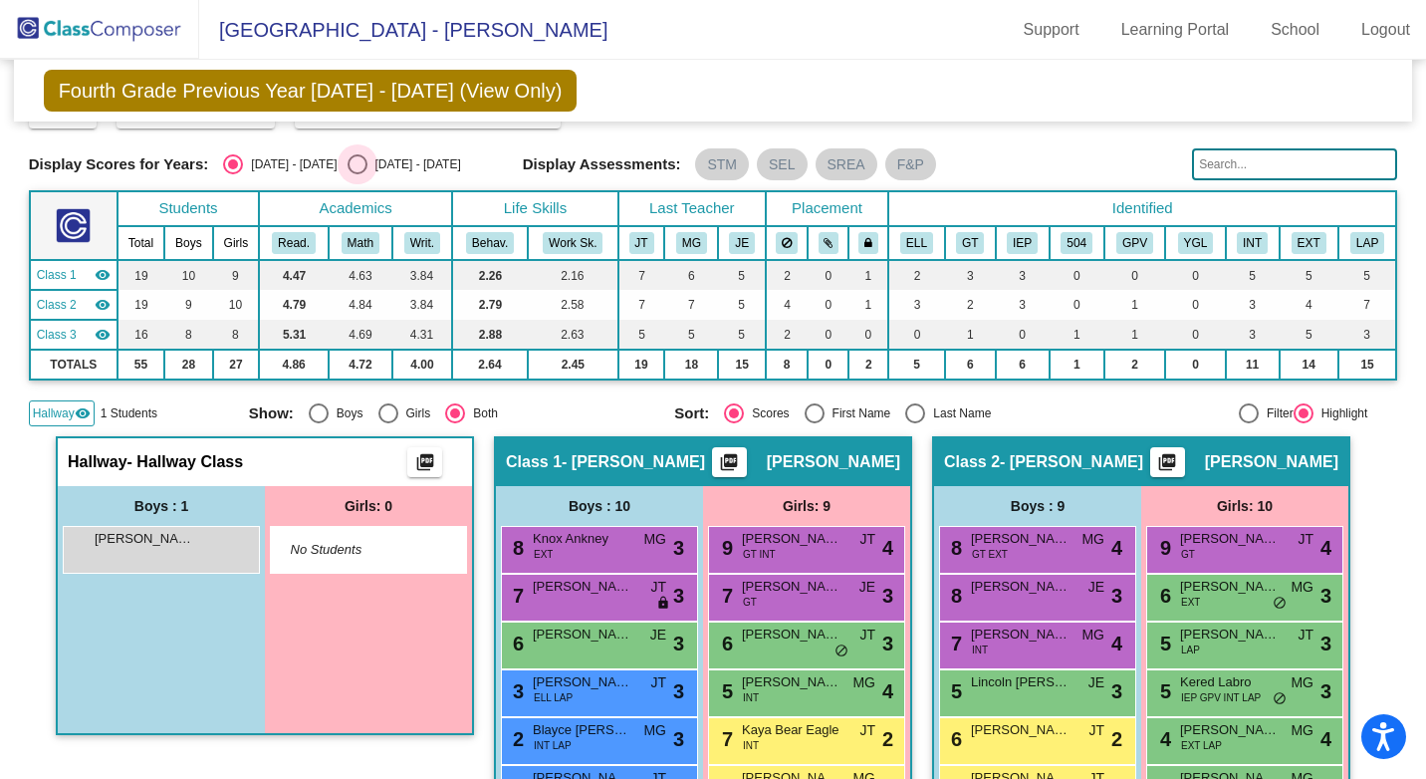
click at [357, 164] on div "Select an option" at bounding box center [357, 164] width 0 height 0
click at [356, 174] on input "[DATE] - [DATE]" at bounding box center [356, 174] width 1 height 1
radio input "true"
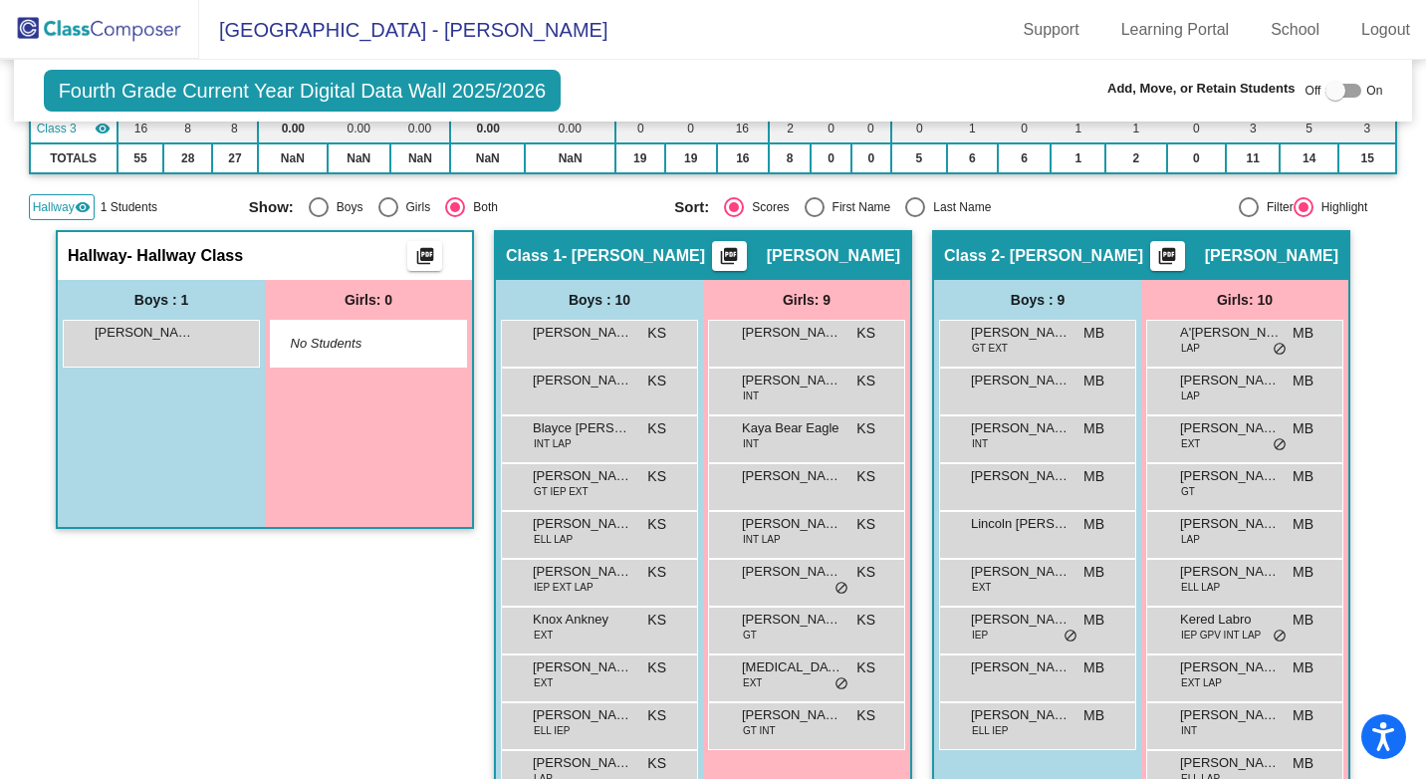
scroll to position [0, 0]
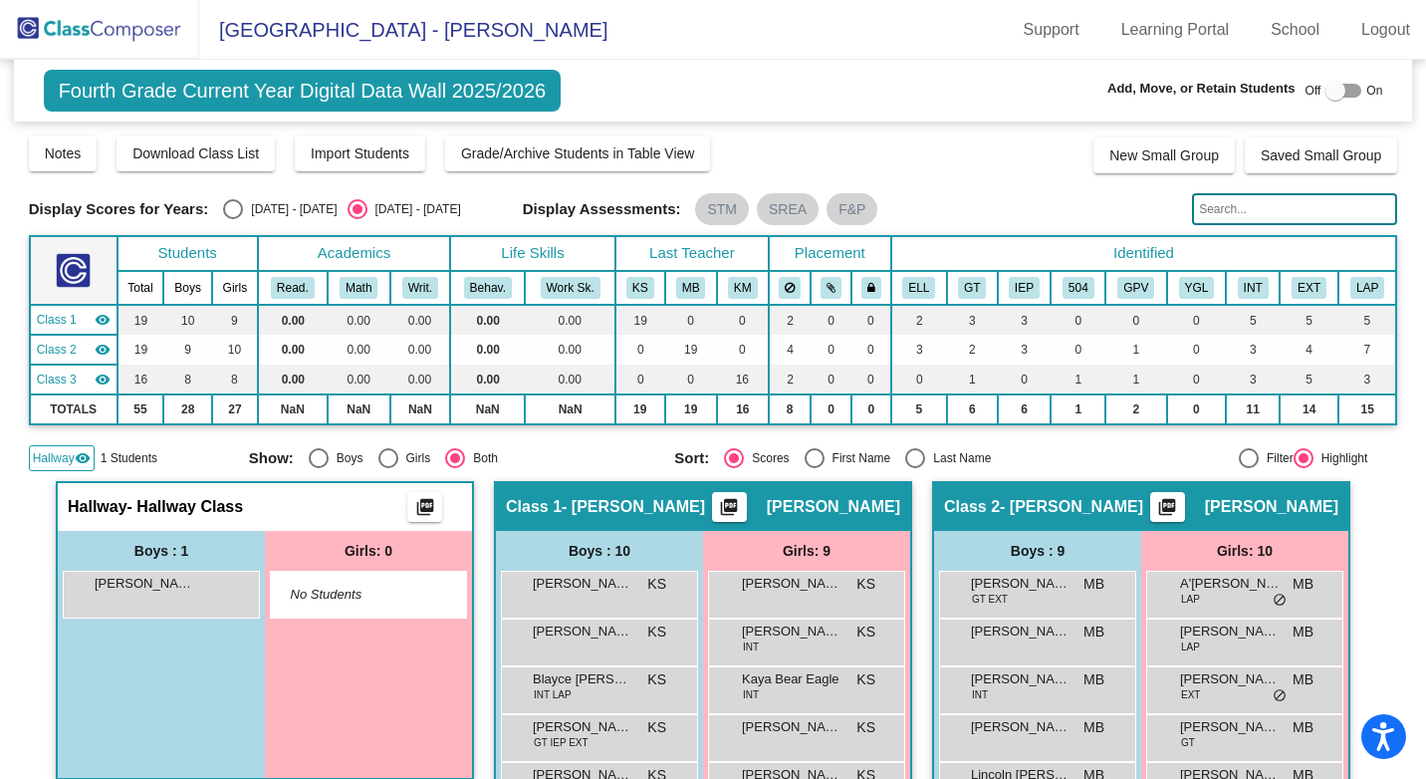
click at [80, 456] on mat-icon "visibility" at bounding box center [83, 458] width 16 height 16
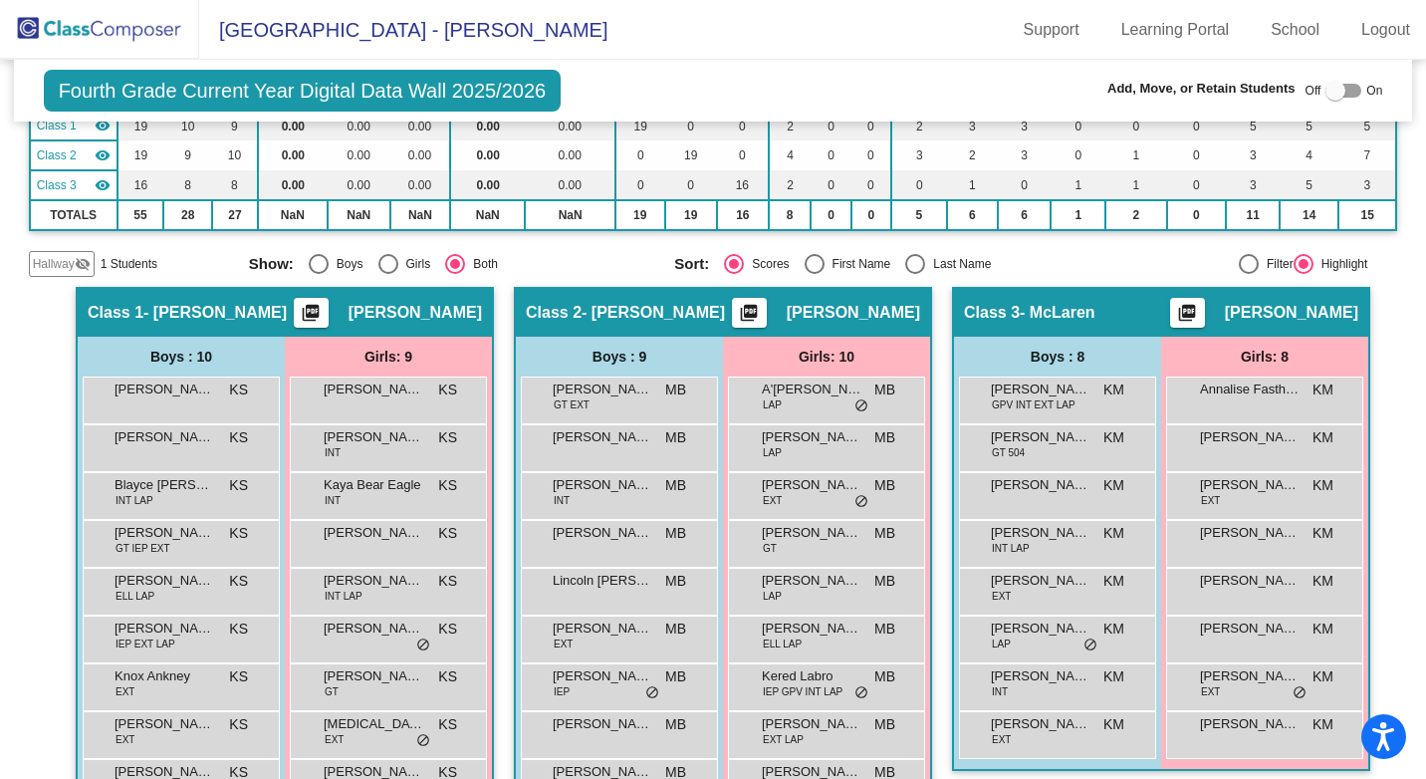
scroll to position [3, 0]
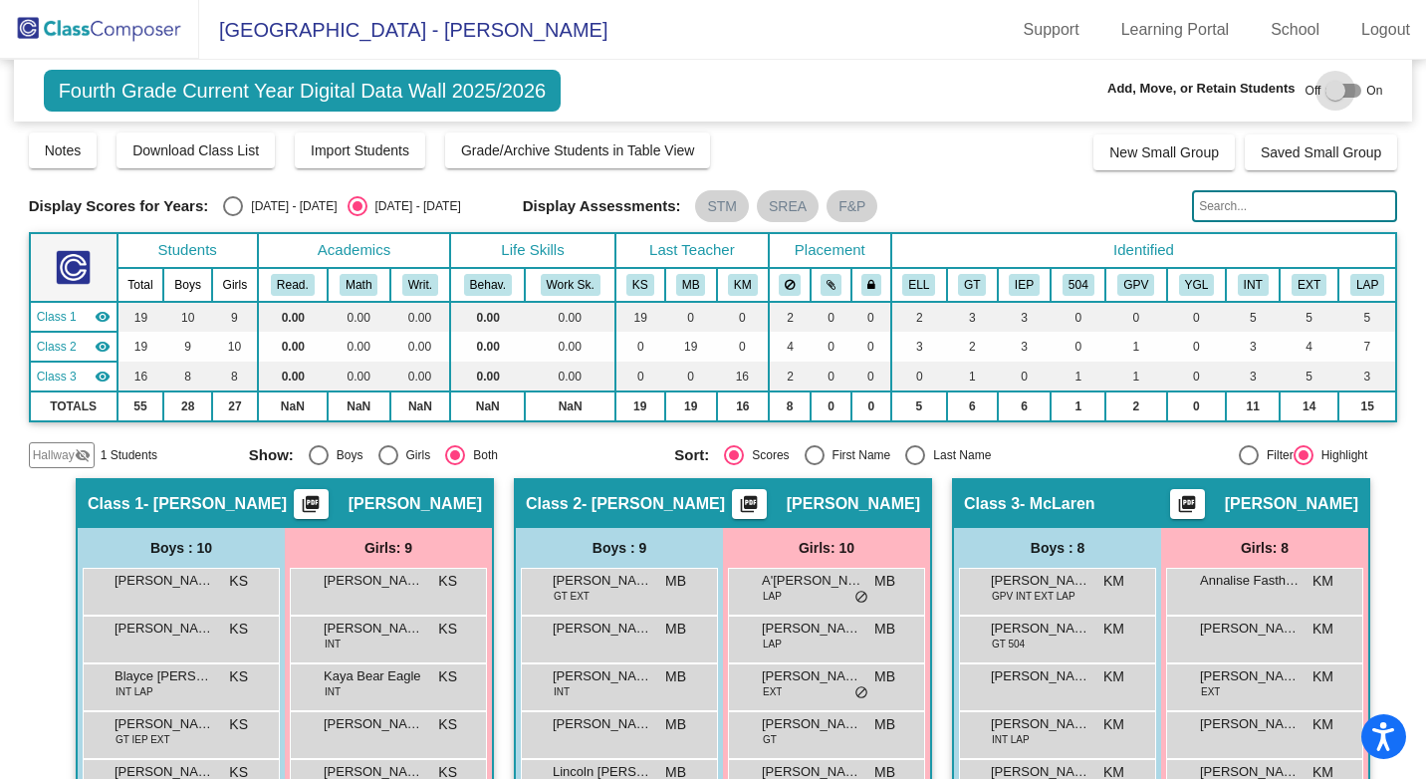
drag, startPoint x: 1333, startPoint y: 89, endPoint x: 1298, endPoint y: 95, distance: 35.4
click at [1311, 93] on div "Off On" at bounding box center [1344, 91] width 78 height 24
click at [1341, 90] on div at bounding box center [1343, 91] width 36 height 14
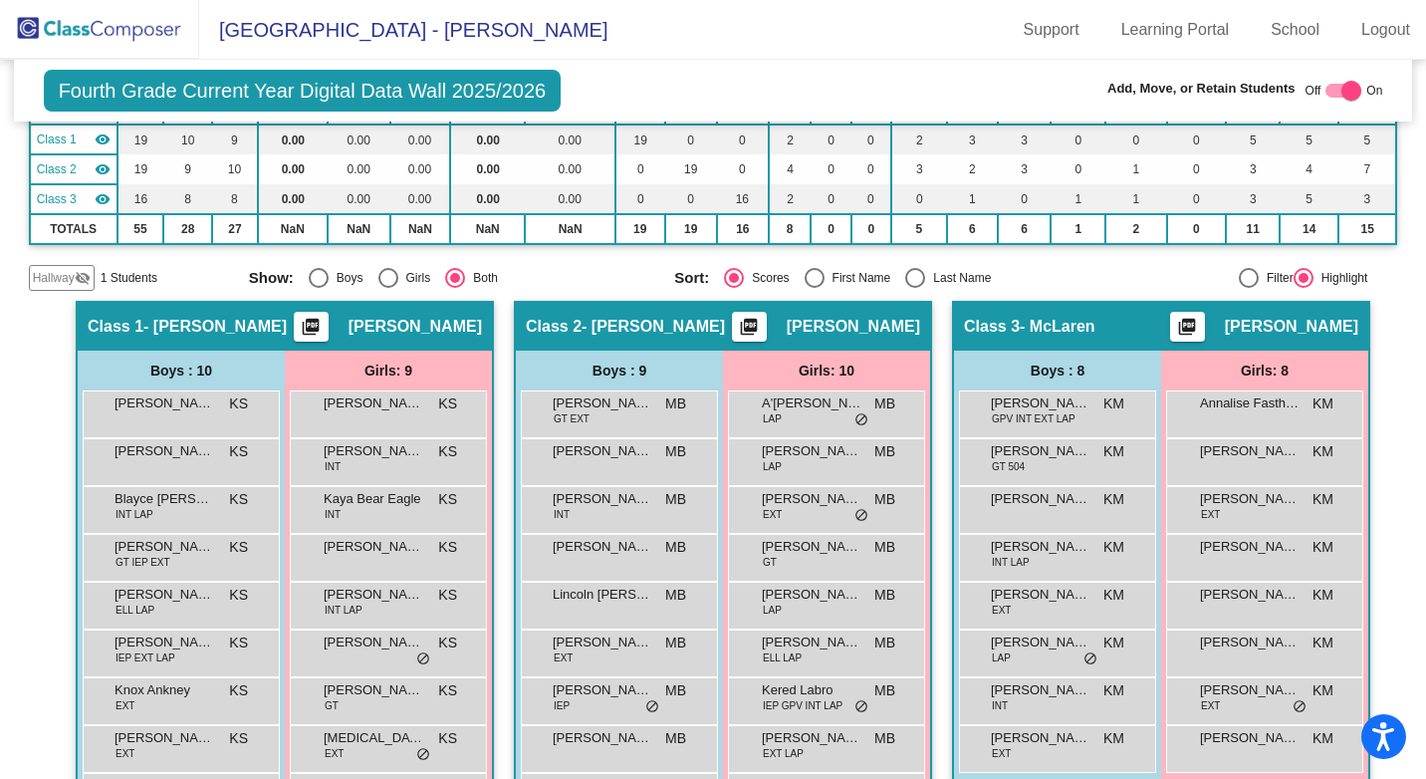
scroll to position [202, 0]
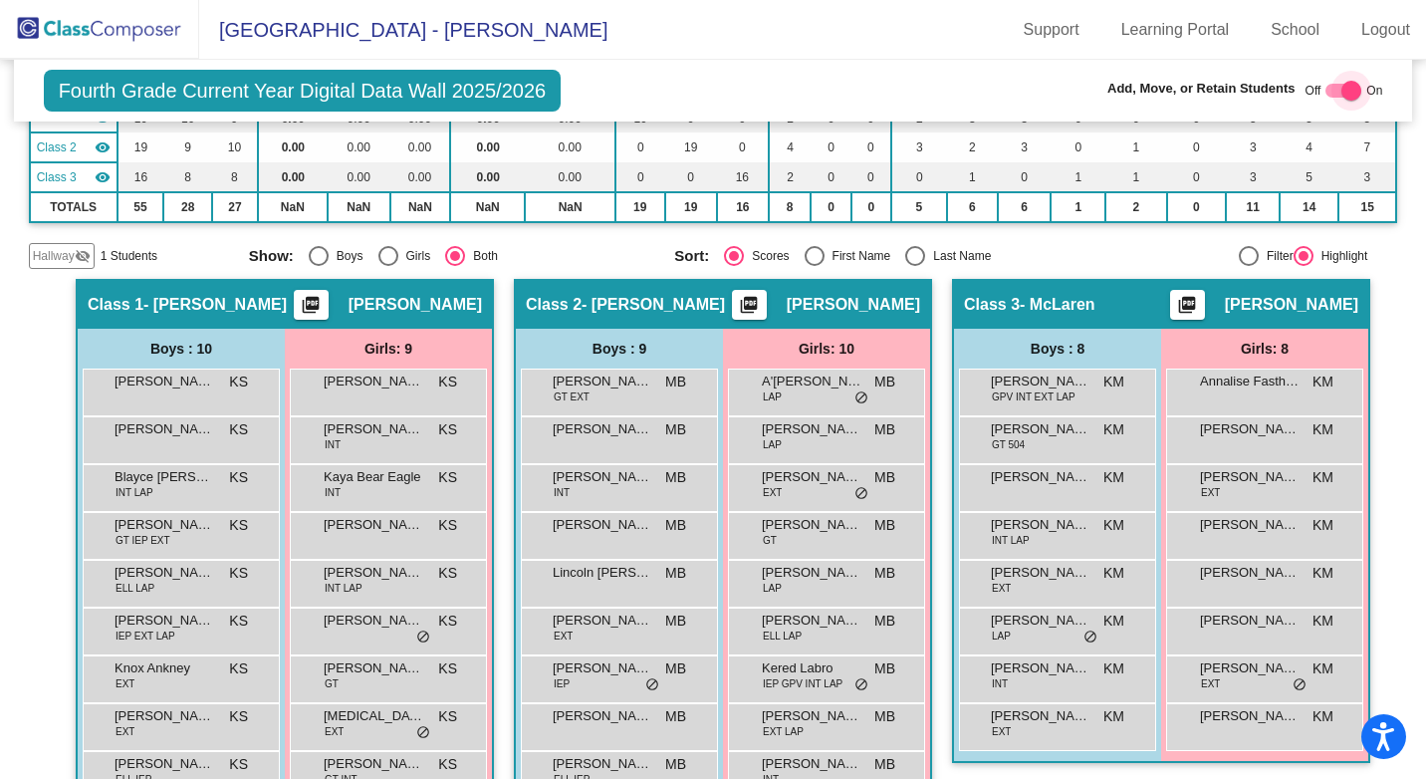
click at [1346, 93] on div at bounding box center [1351, 91] width 20 height 20
checkbox input "false"
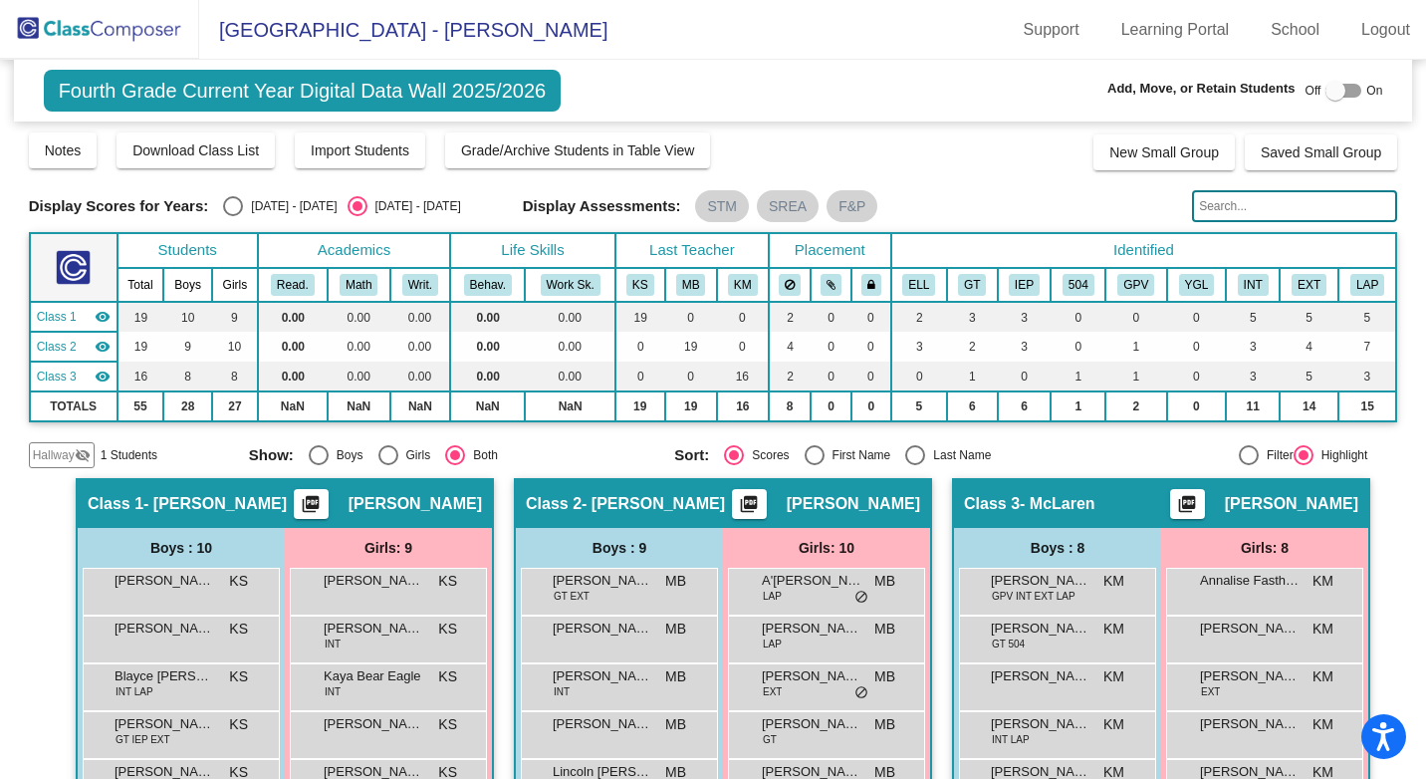
scroll to position [0, 0]
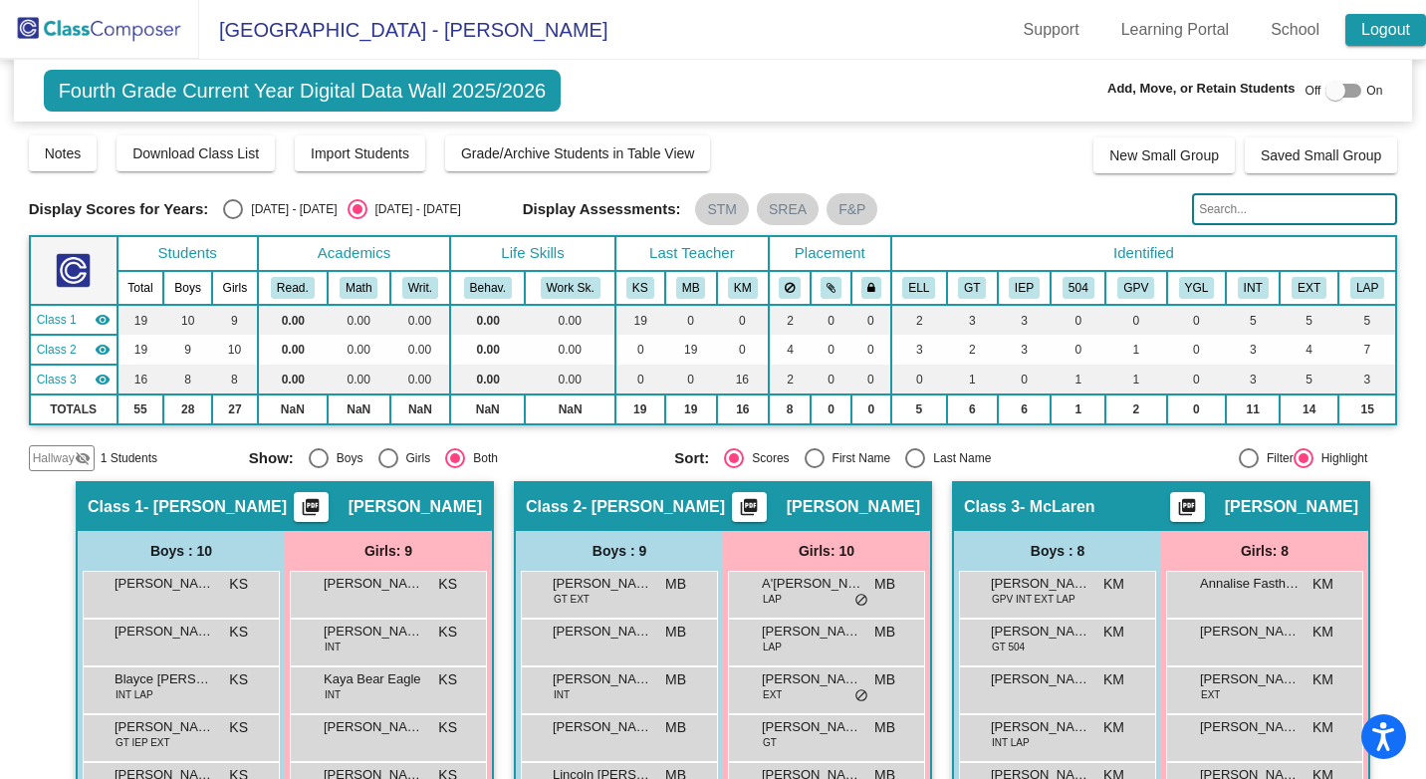
click at [1385, 27] on link "Logout" at bounding box center [1385, 30] width 81 height 32
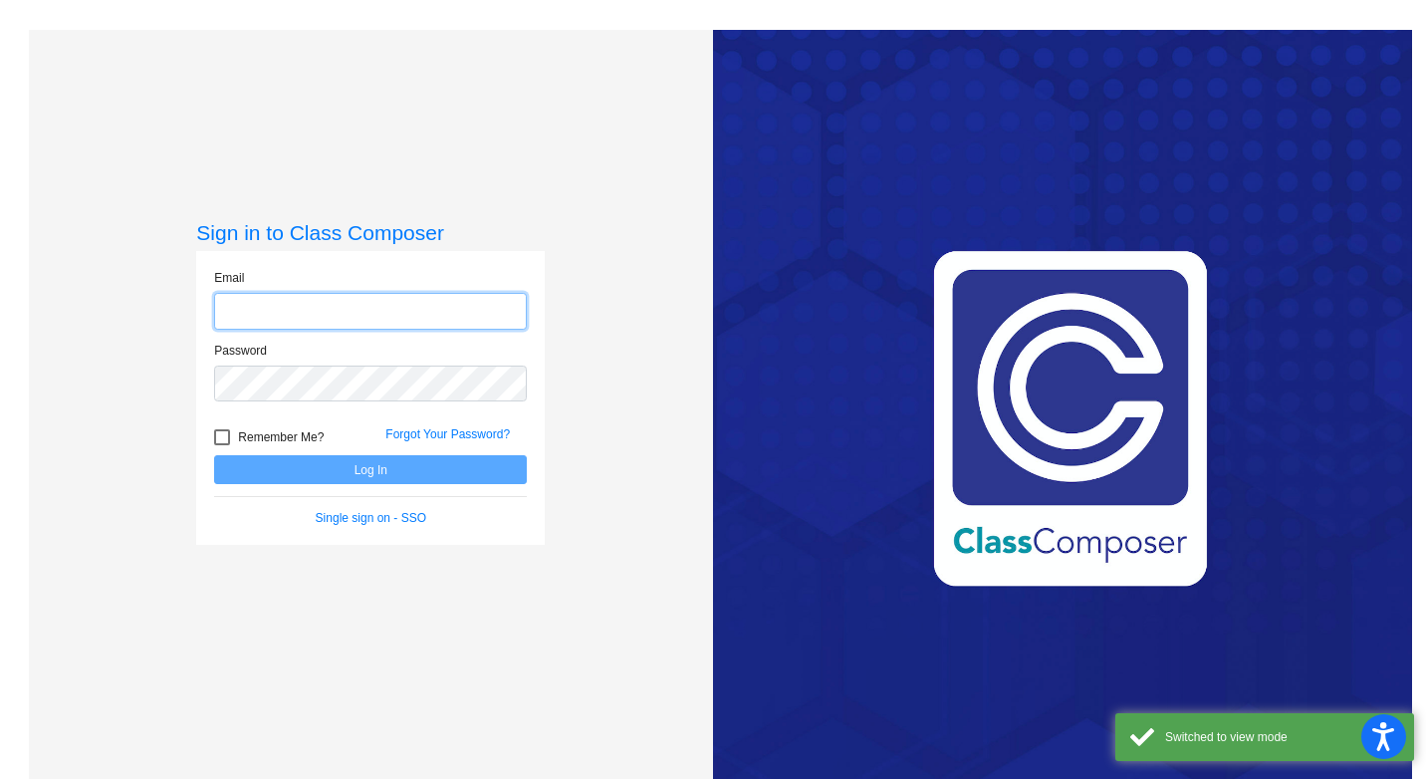
type input "[EMAIL_ADDRESS][DOMAIN_NAME]"
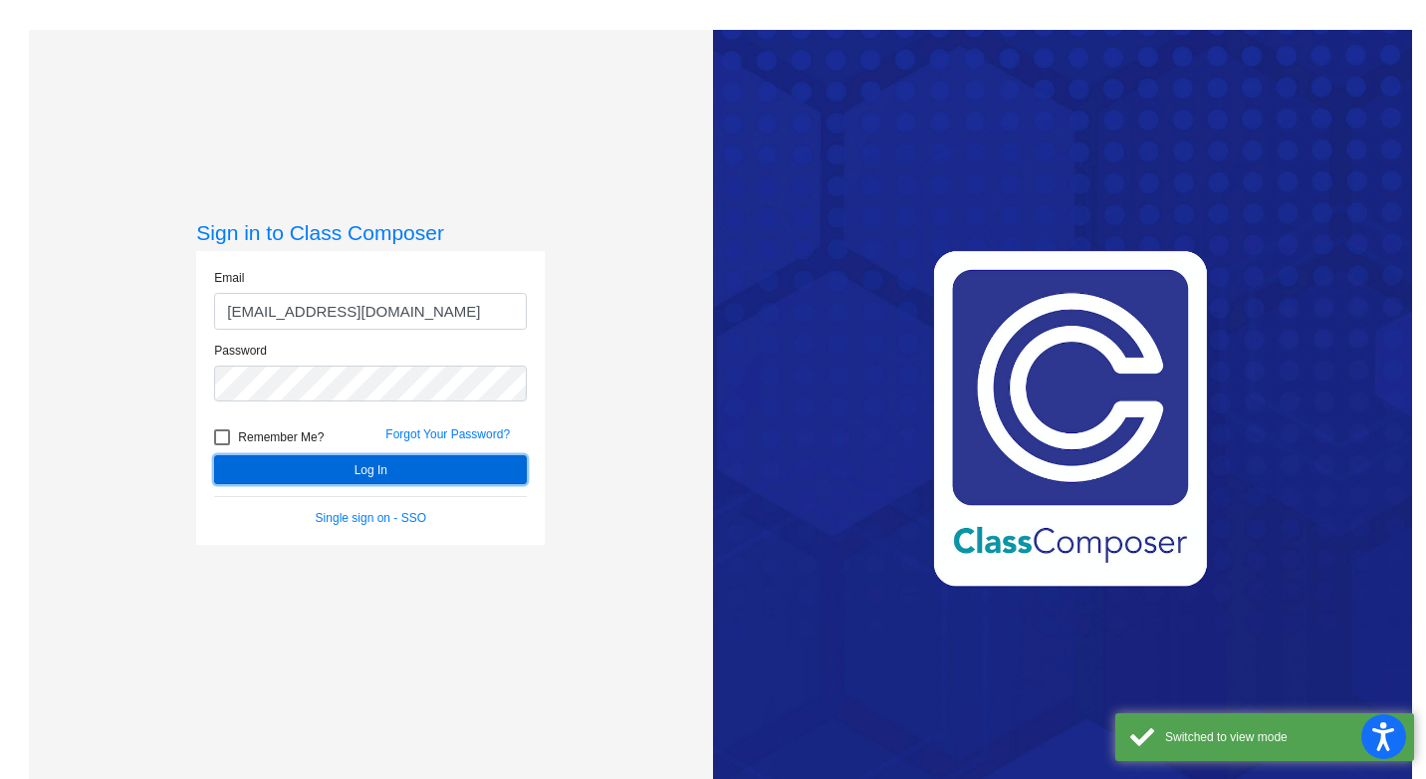
click at [312, 461] on button "Log In" at bounding box center [370, 469] width 313 height 29
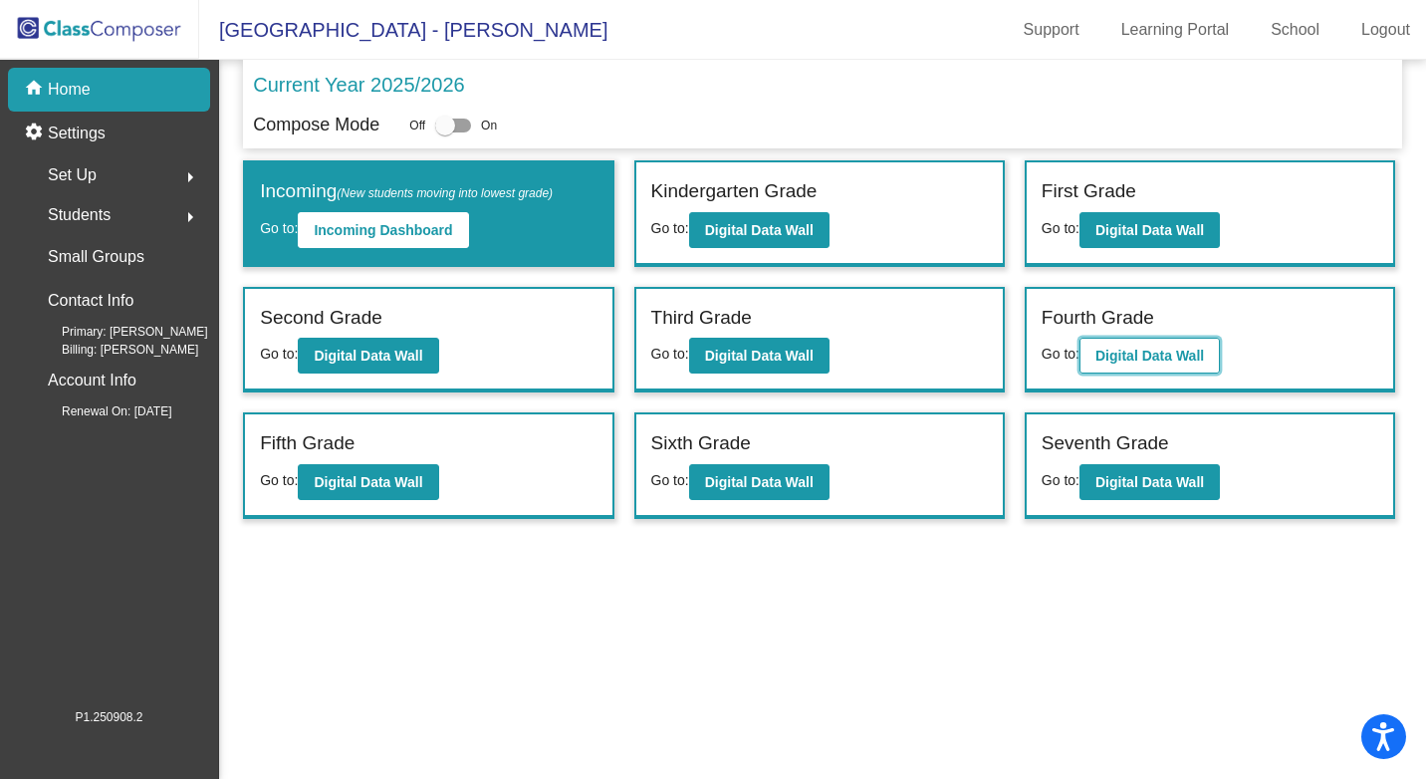
click at [1198, 344] on button "Digital Data Wall" at bounding box center [1149, 356] width 140 height 36
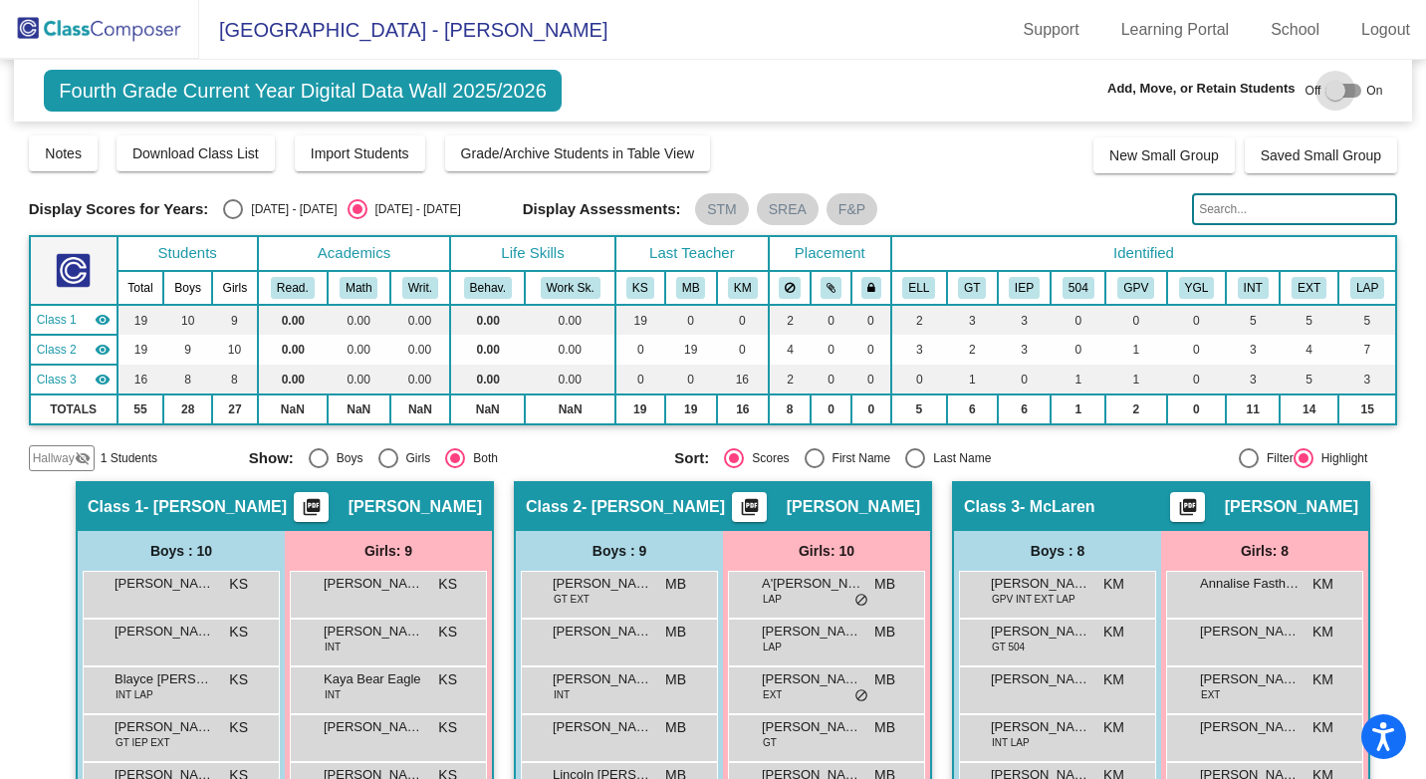
click at [1338, 95] on div at bounding box center [1343, 91] width 36 height 14
checkbox input "true"
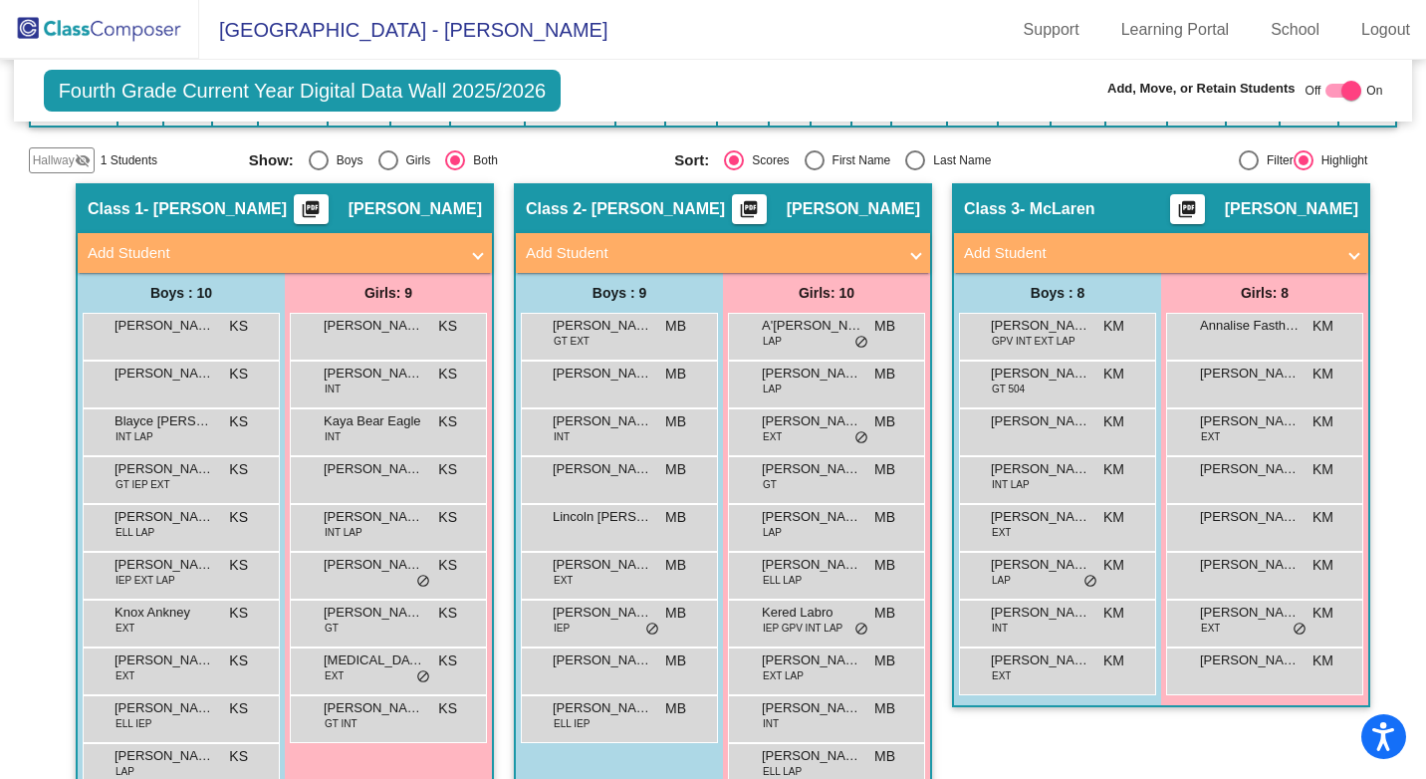
scroll to position [299, 0]
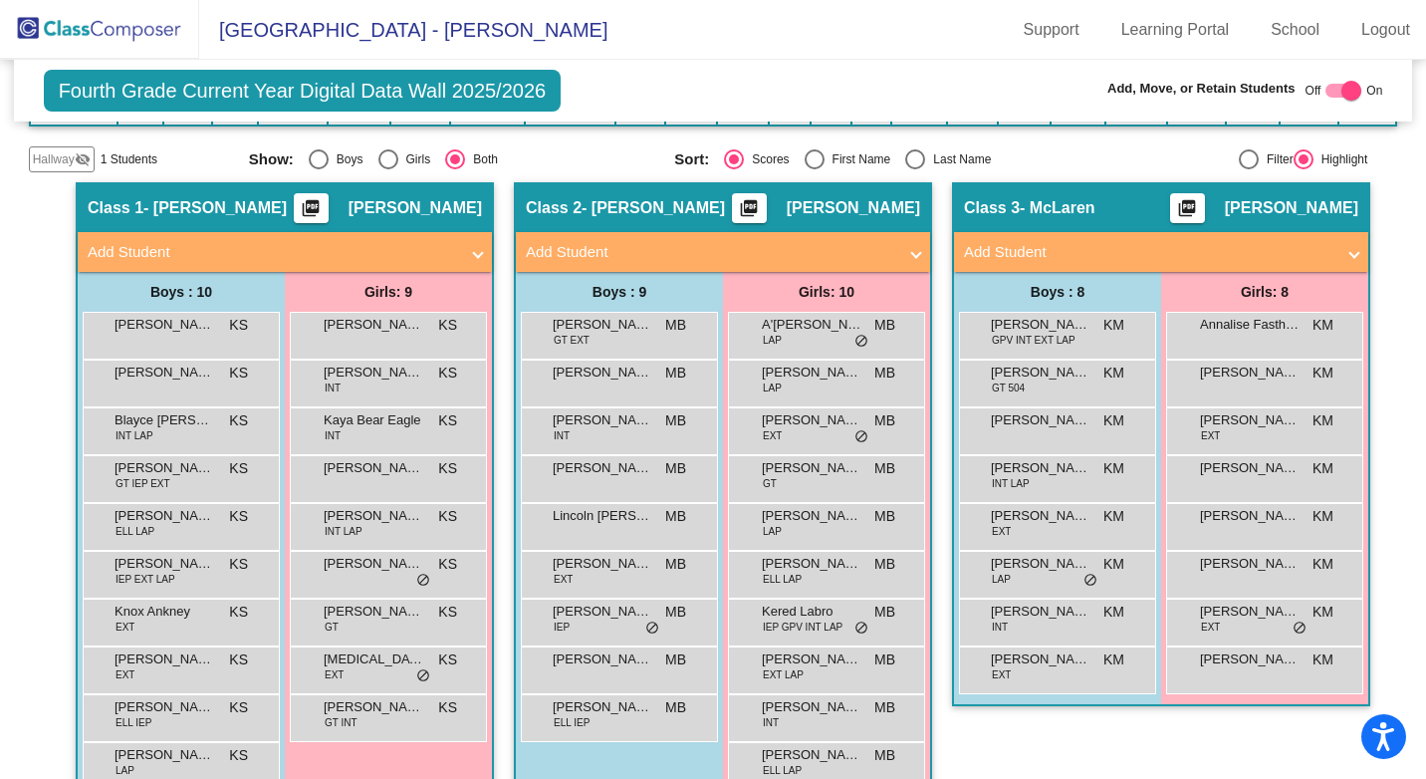
click at [475, 256] on span at bounding box center [478, 252] width 8 height 23
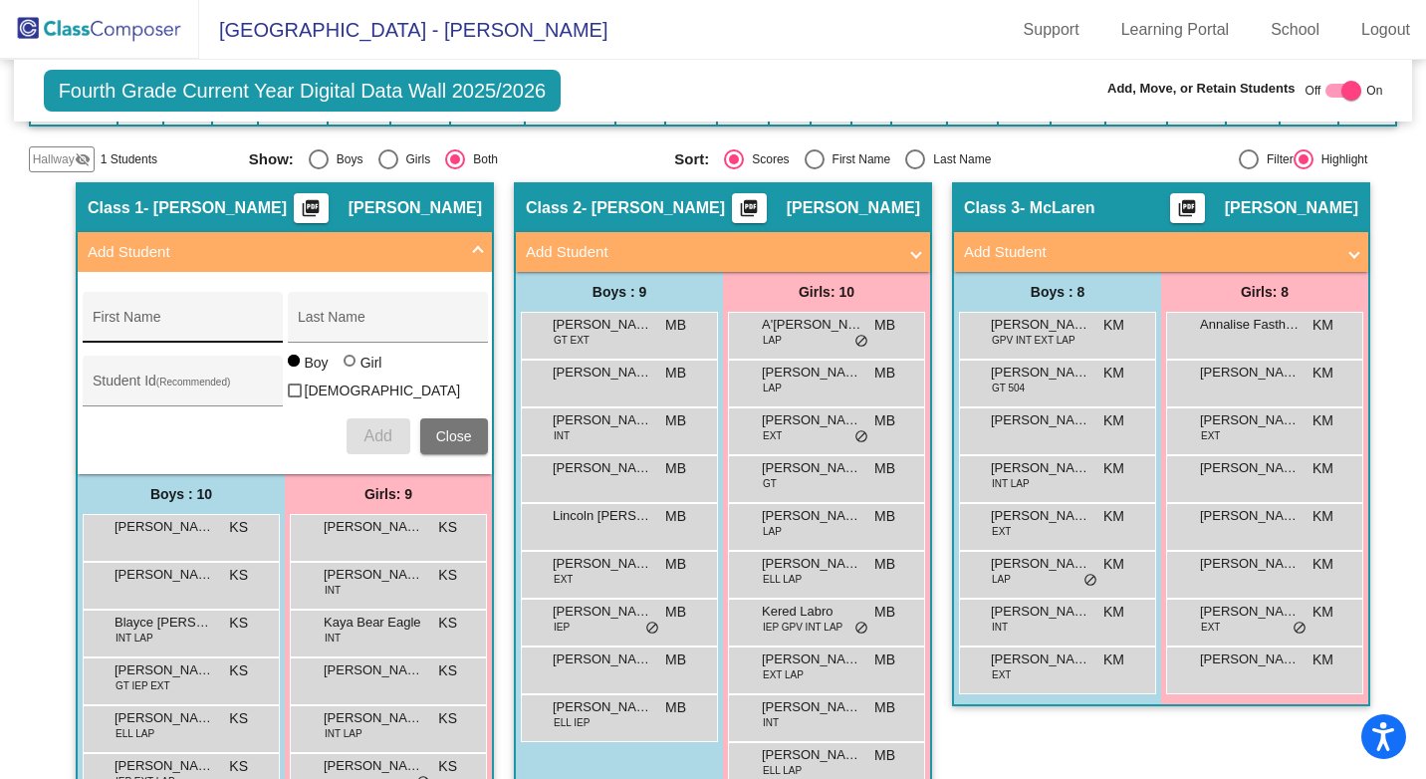
click at [156, 313] on div "First Name" at bounding box center [182, 323] width 179 height 41
type input "[GEOGRAPHIC_DATA]"
click at [327, 319] on input "Last Name" at bounding box center [387, 325] width 179 height 16
type input "[PERSON_NAME]"
click at [346, 366] on div at bounding box center [350, 360] width 12 height 12
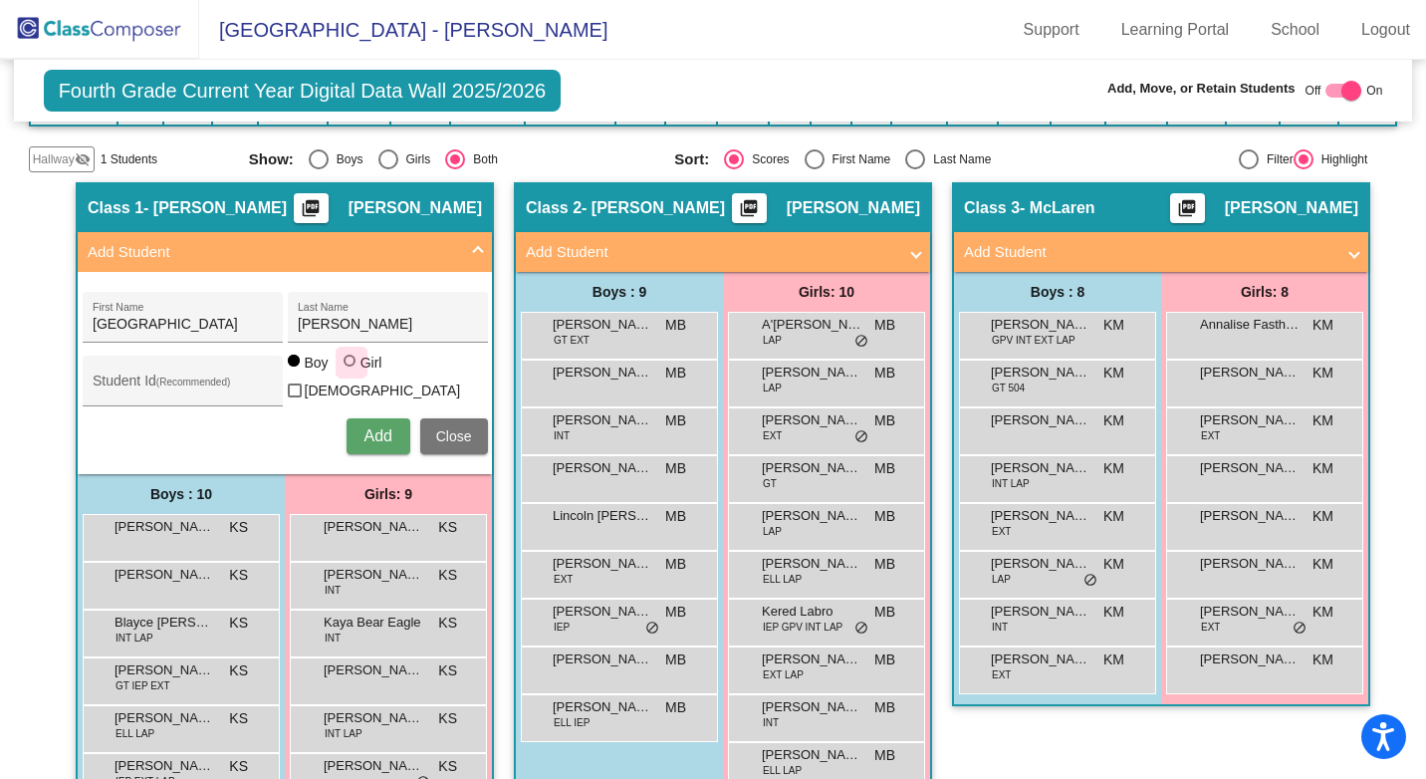
click at [350, 371] on input "Girl" at bounding box center [350, 370] width 1 height 1
radio input "true"
click at [392, 438] on button "Add" at bounding box center [378, 436] width 64 height 36
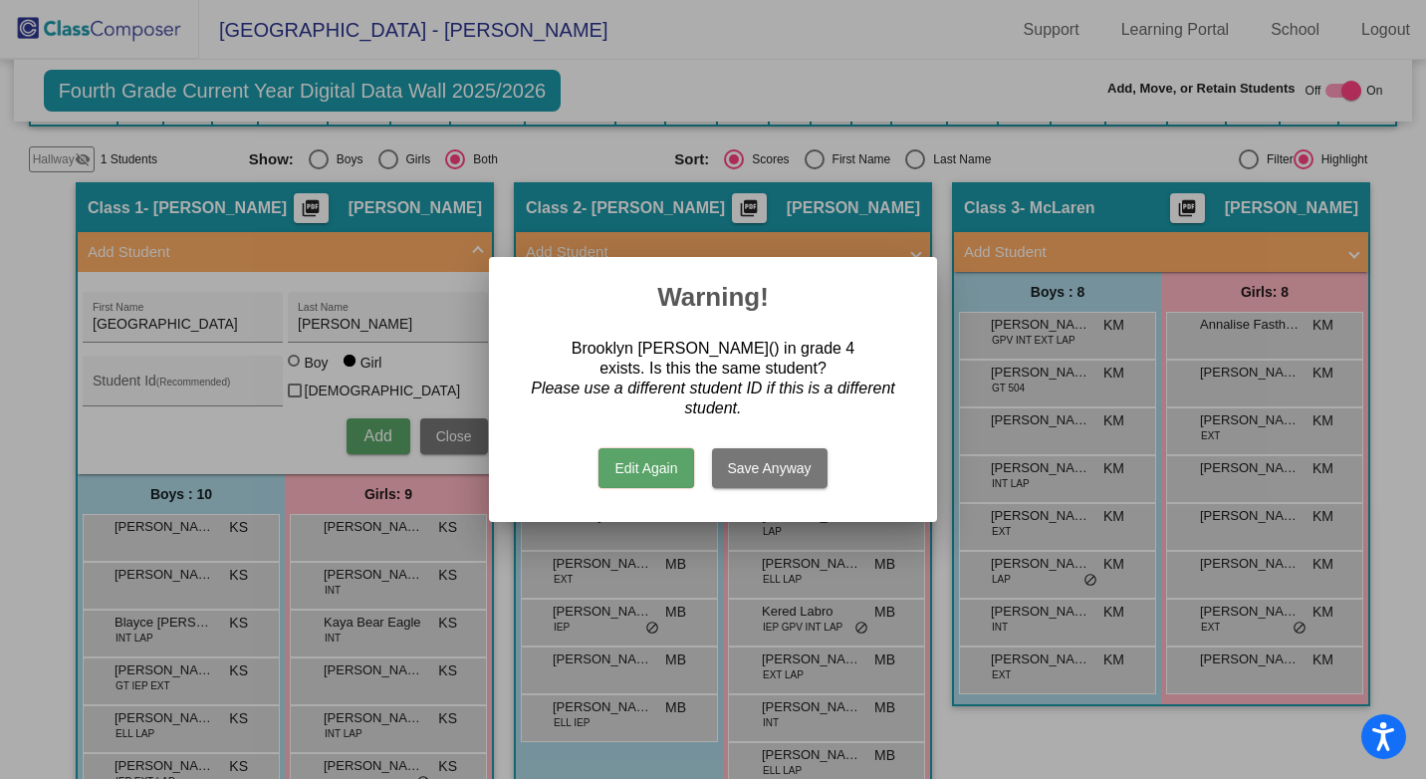
click at [681, 470] on button "Edit Again" at bounding box center [645, 468] width 95 height 40
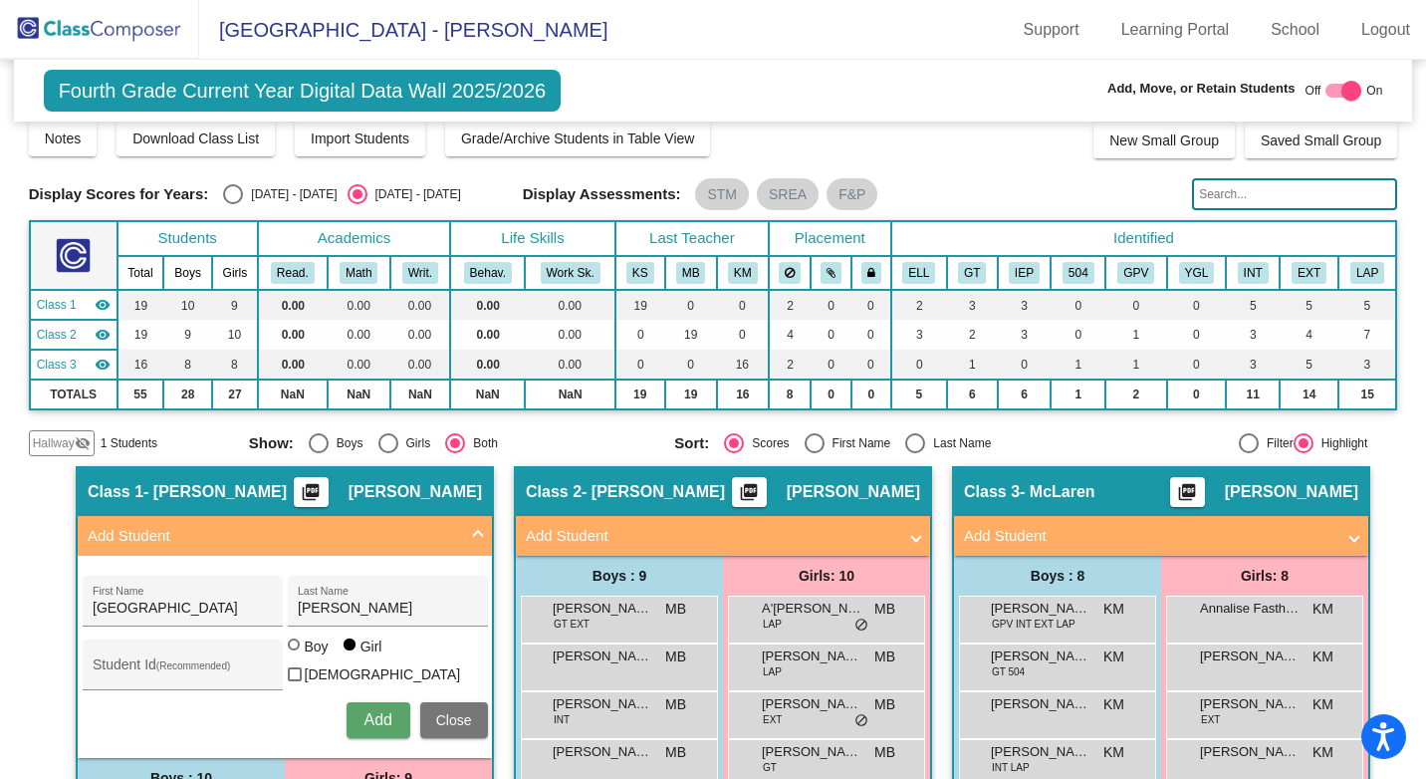
scroll to position [0, 0]
